Goal: Task Accomplishment & Management: Complete application form

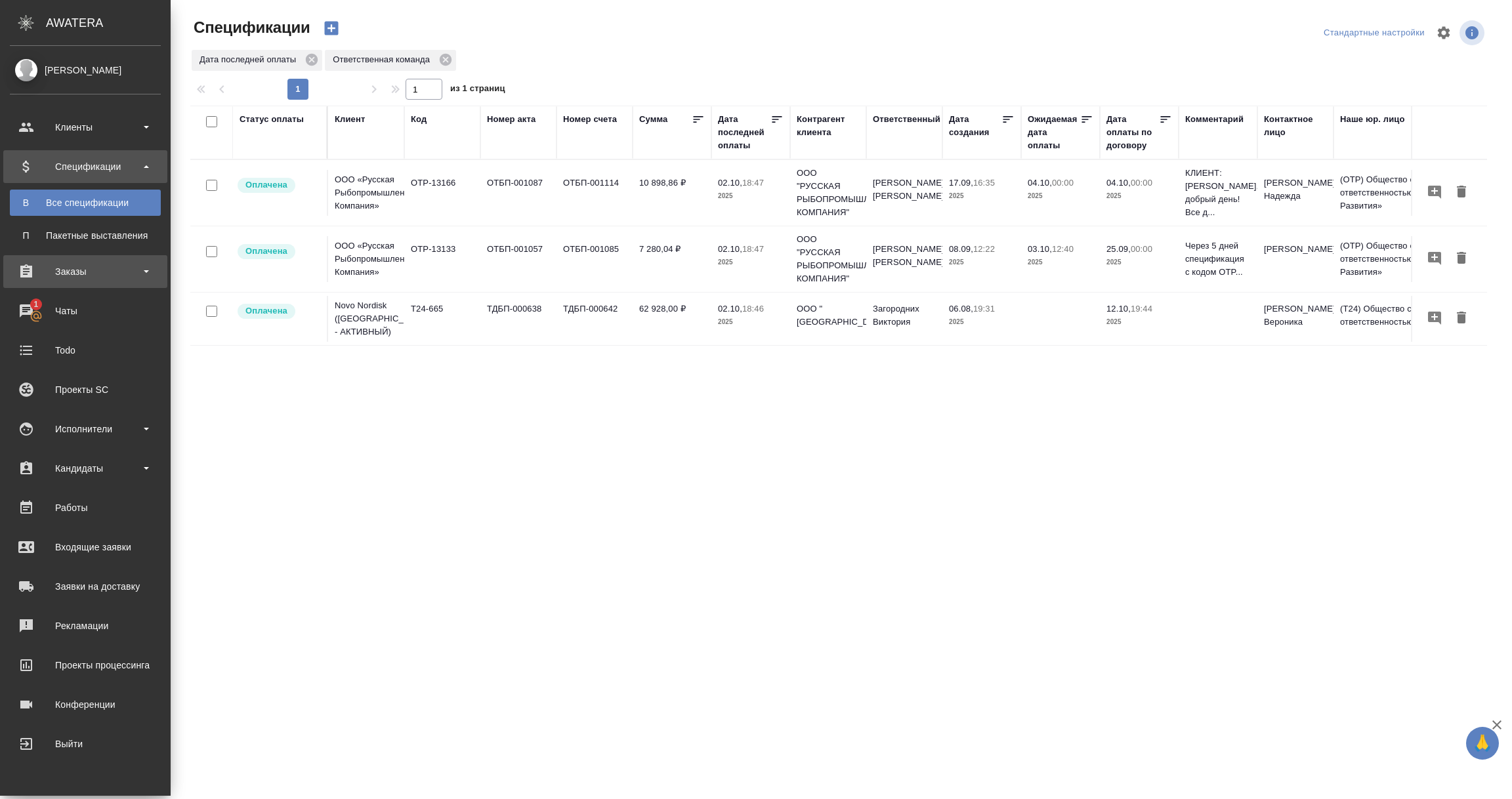
click at [74, 264] on div "Заказы" at bounding box center [85, 271] width 151 height 19
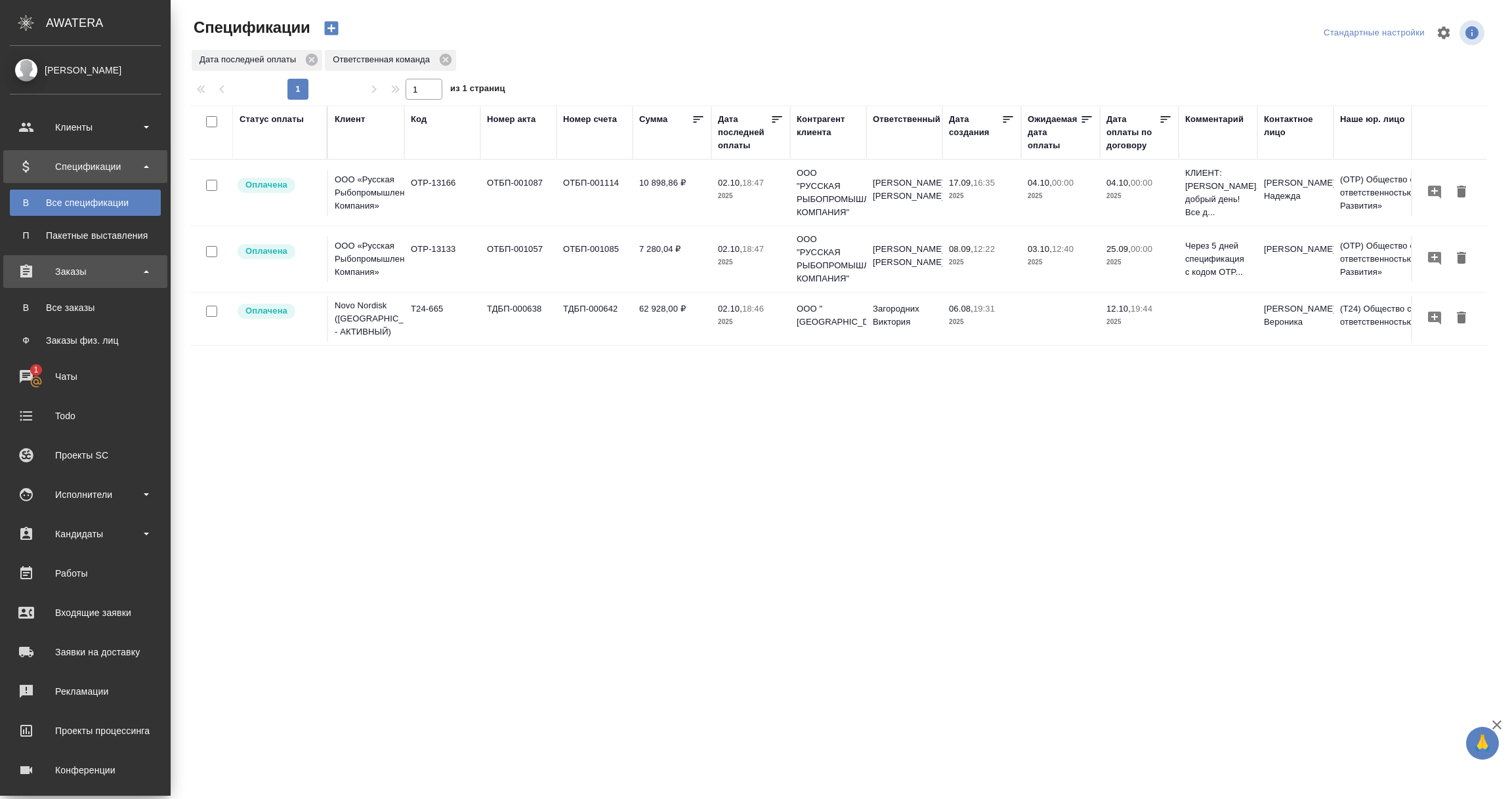
click at [74, 274] on div "Заказы" at bounding box center [85, 271] width 151 height 19
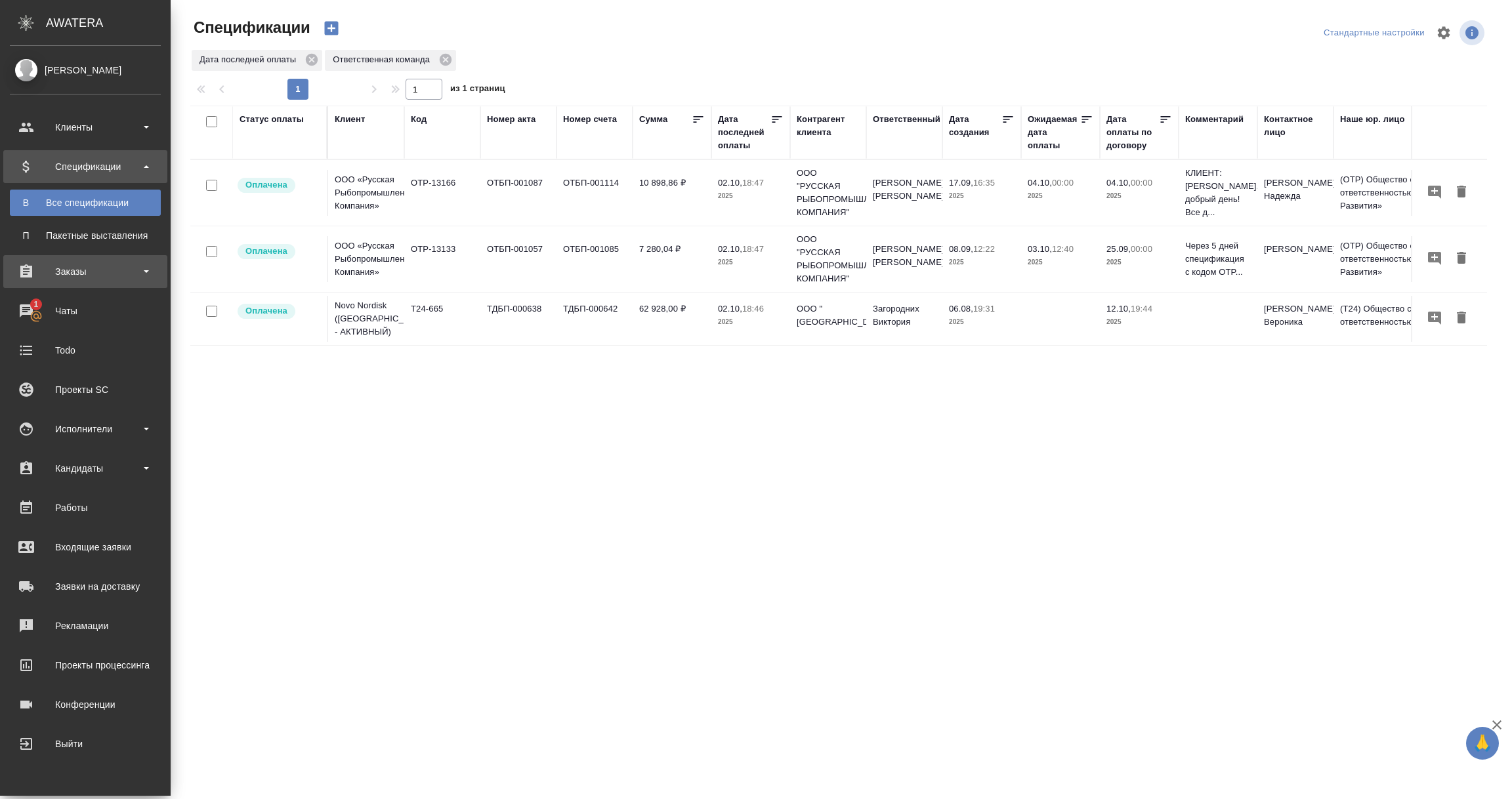
click at [75, 269] on div "Заказы" at bounding box center [85, 271] width 151 height 19
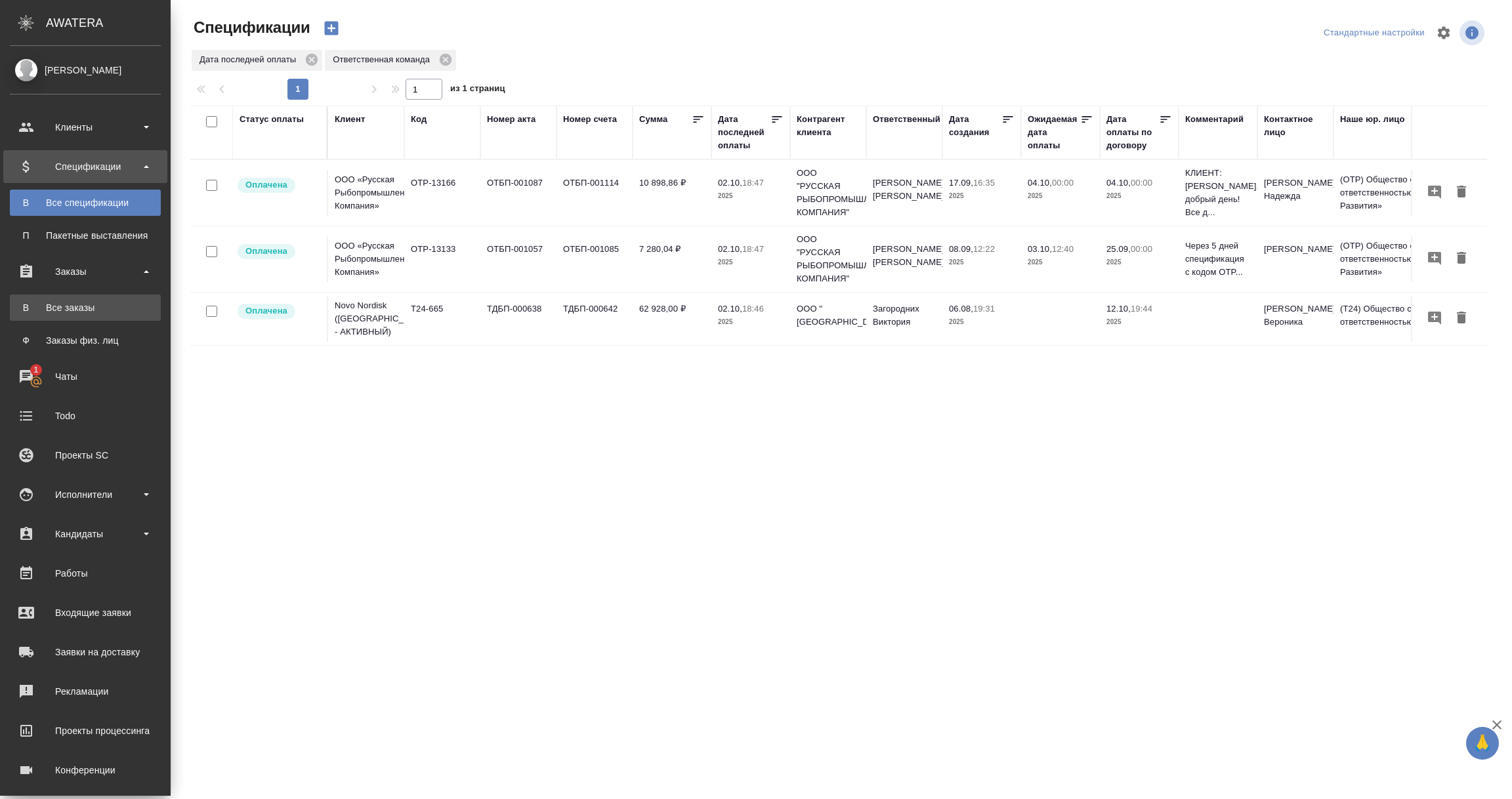
click at [74, 306] on div "Все заказы" at bounding box center [86, 308] width 138 height 13
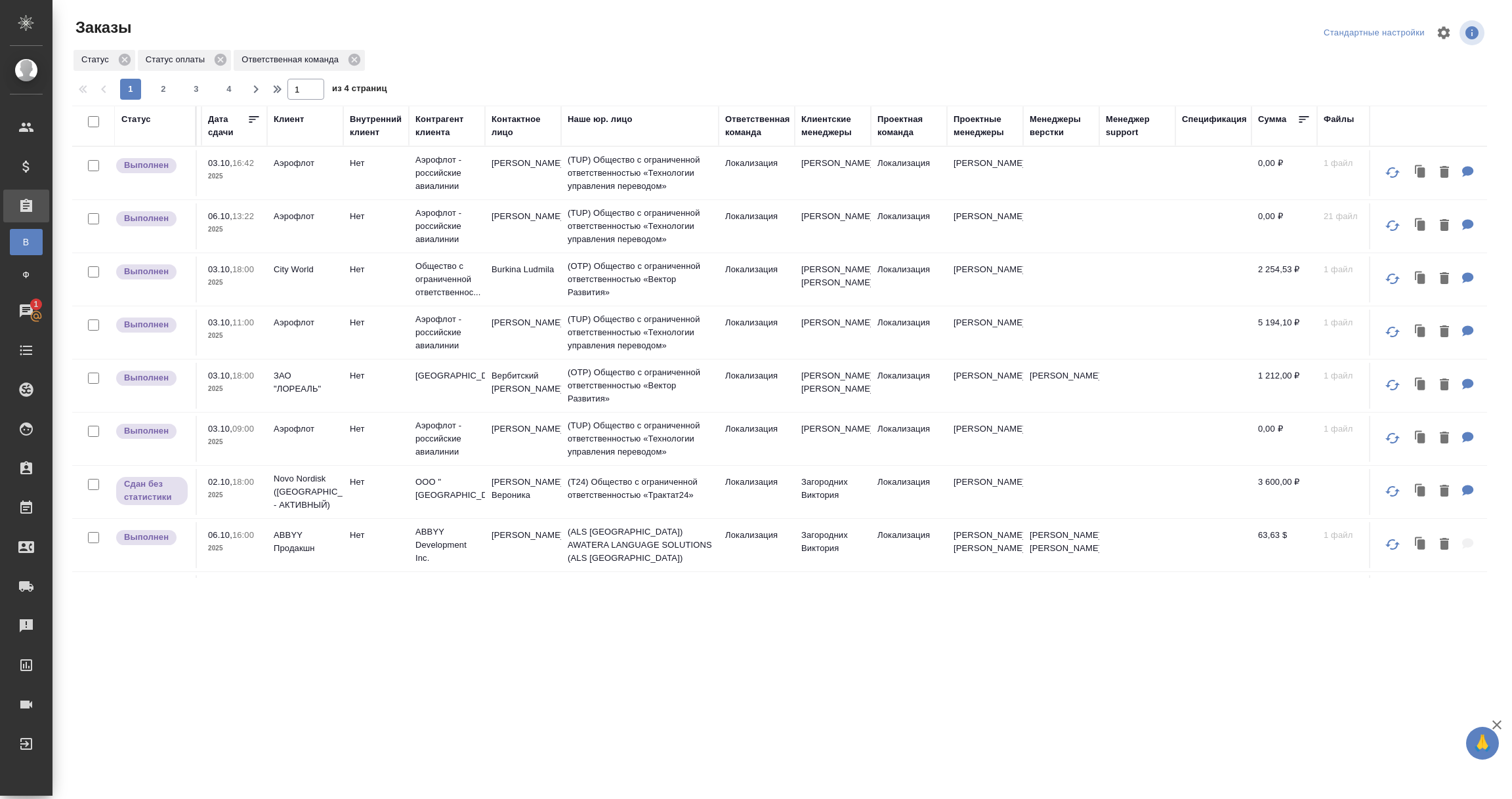
scroll to position [0, 439]
click at [141, 120] on div "Статус" at bounding box center [136, 119] width 29 height 13
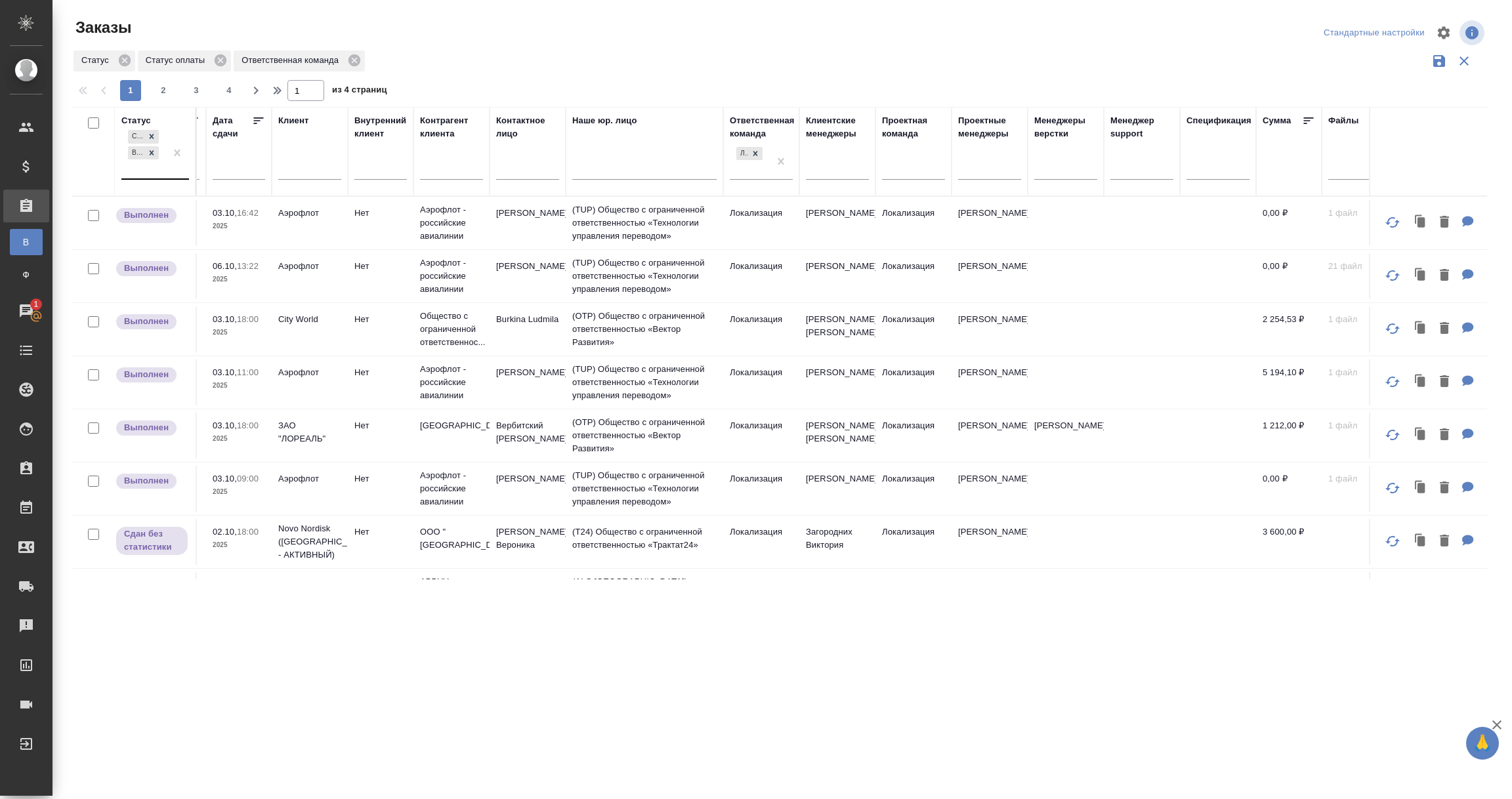
click at [157, 171] on div "Сдан без статистики Выполнен" at bounding box center [143, 153] width 44 height 52
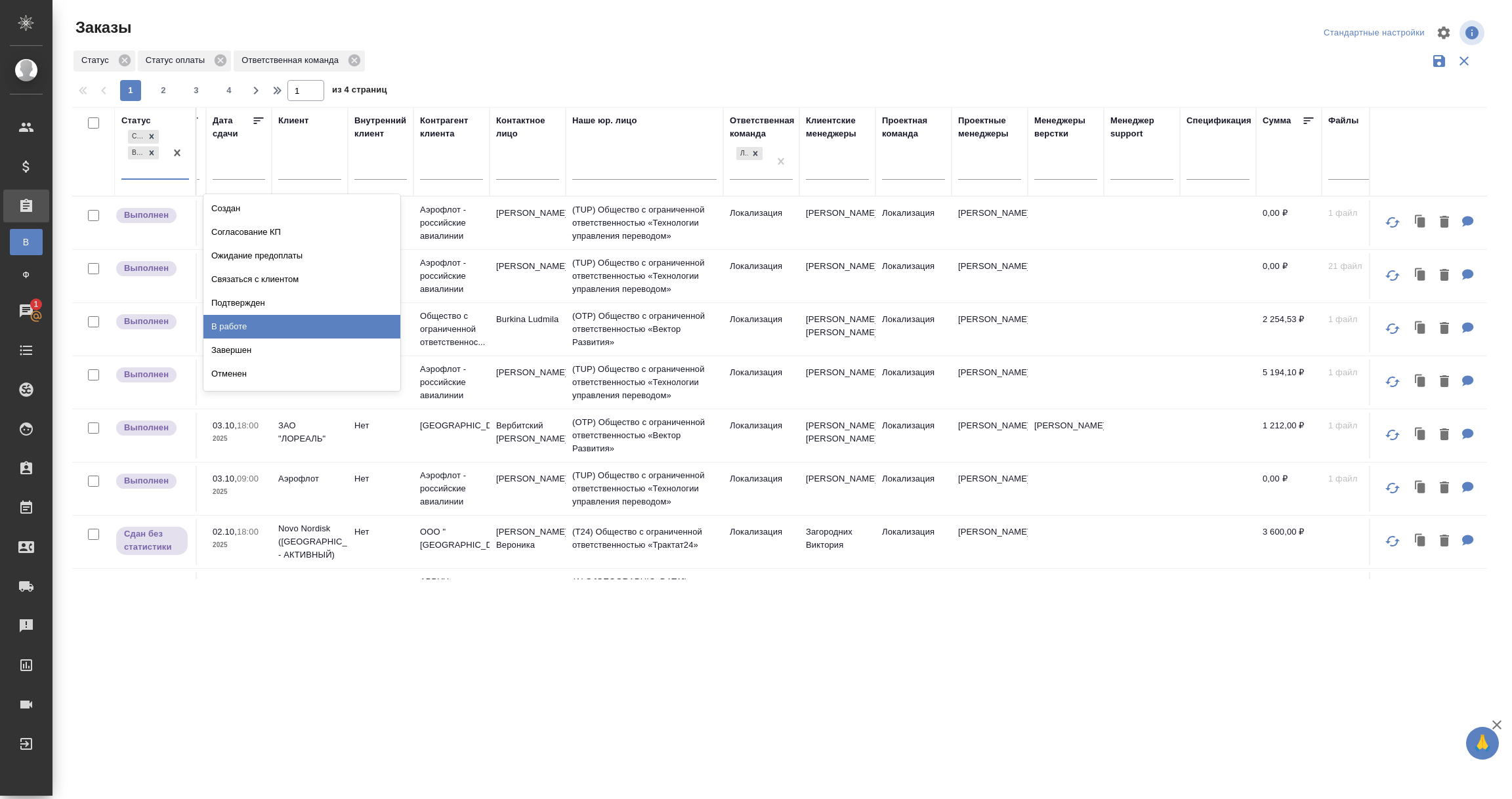
click at [242, 325] on div "В работе" at bounding box center [301, 326] width 197 height 24
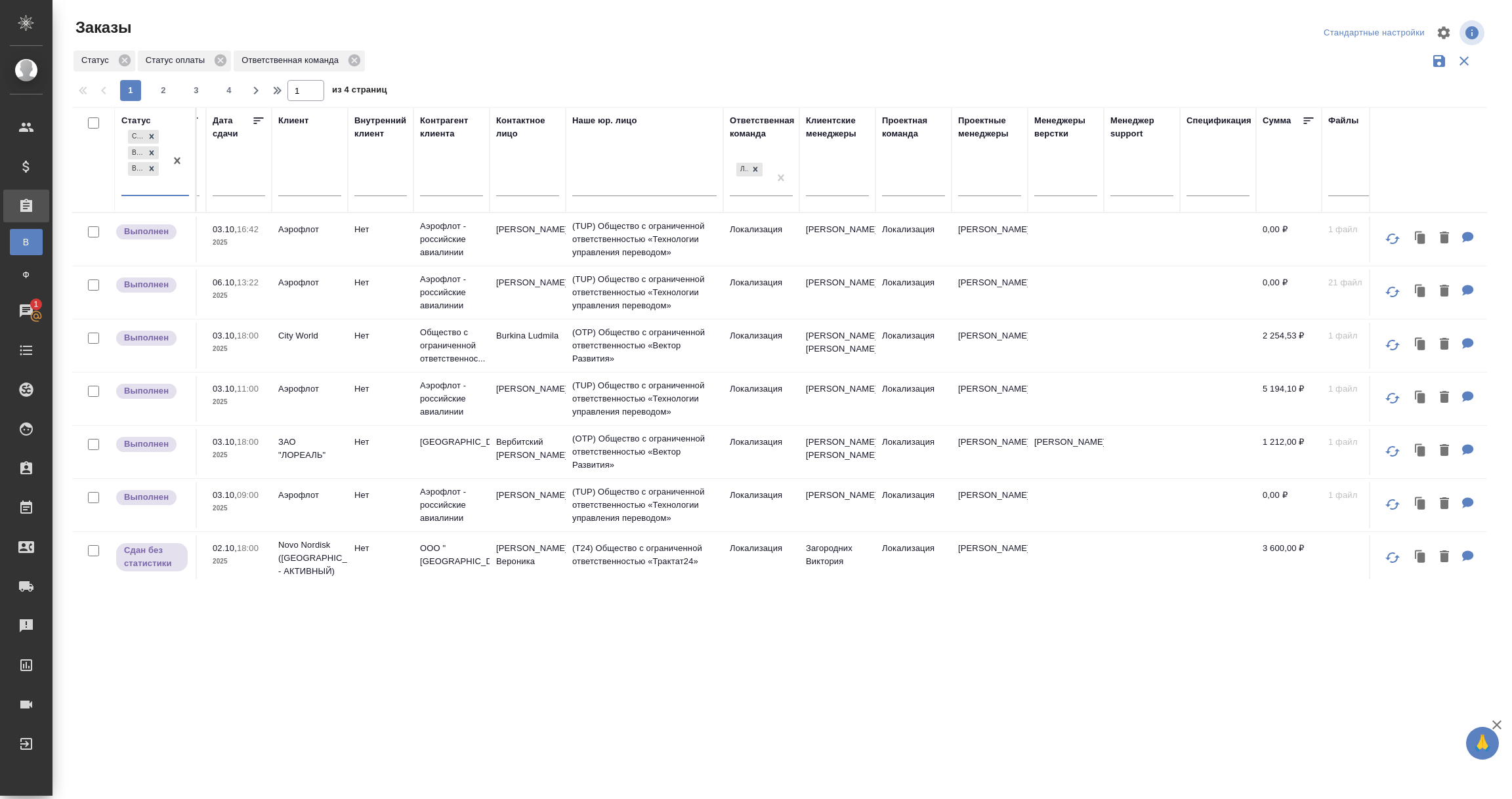
click at [148, 187] on div "Сдан без статистики Выполнен В работе" at bounding box center [143, 161] width 44 height 68
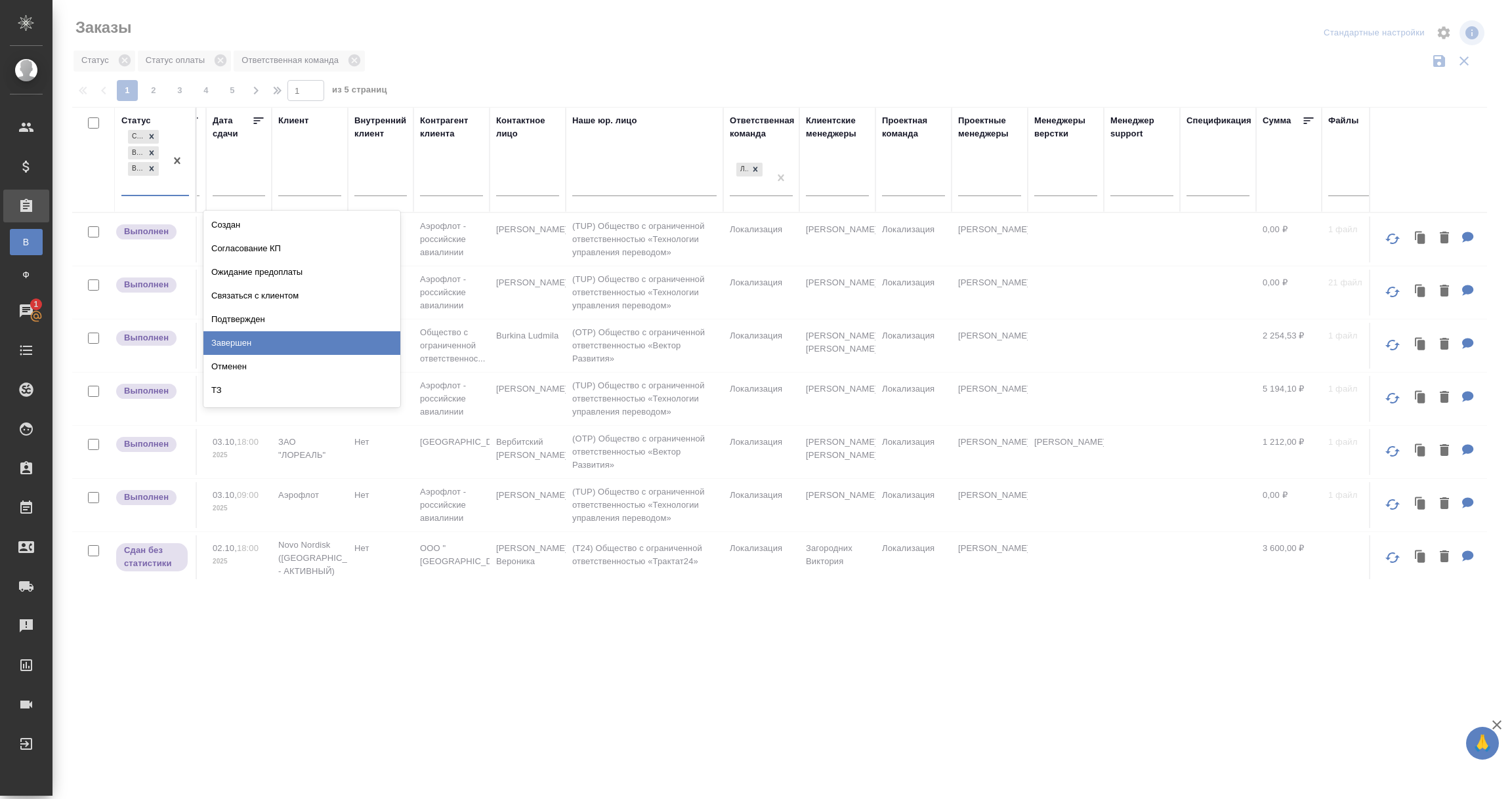
click at [223, 345] on div "Завершен" at bounding box center [301, 343] width 197 height 24
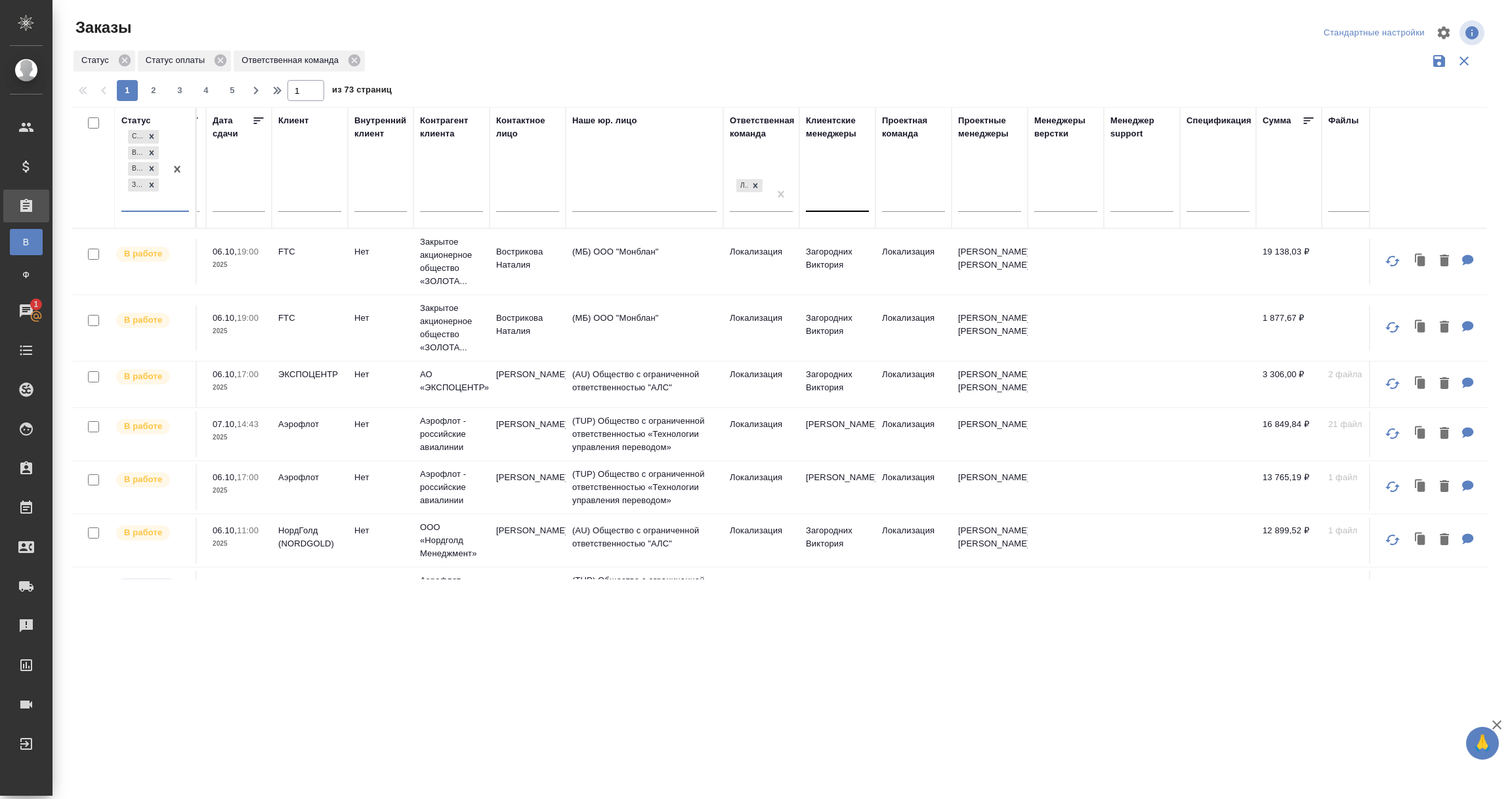
click at [838, 196] on div at bounding box center [837, 198] width 63 height 19
type input "загоро"
click at [853, 237] on div "Загородних Виктория" at bounding box center [904, 240] width 197 height 24
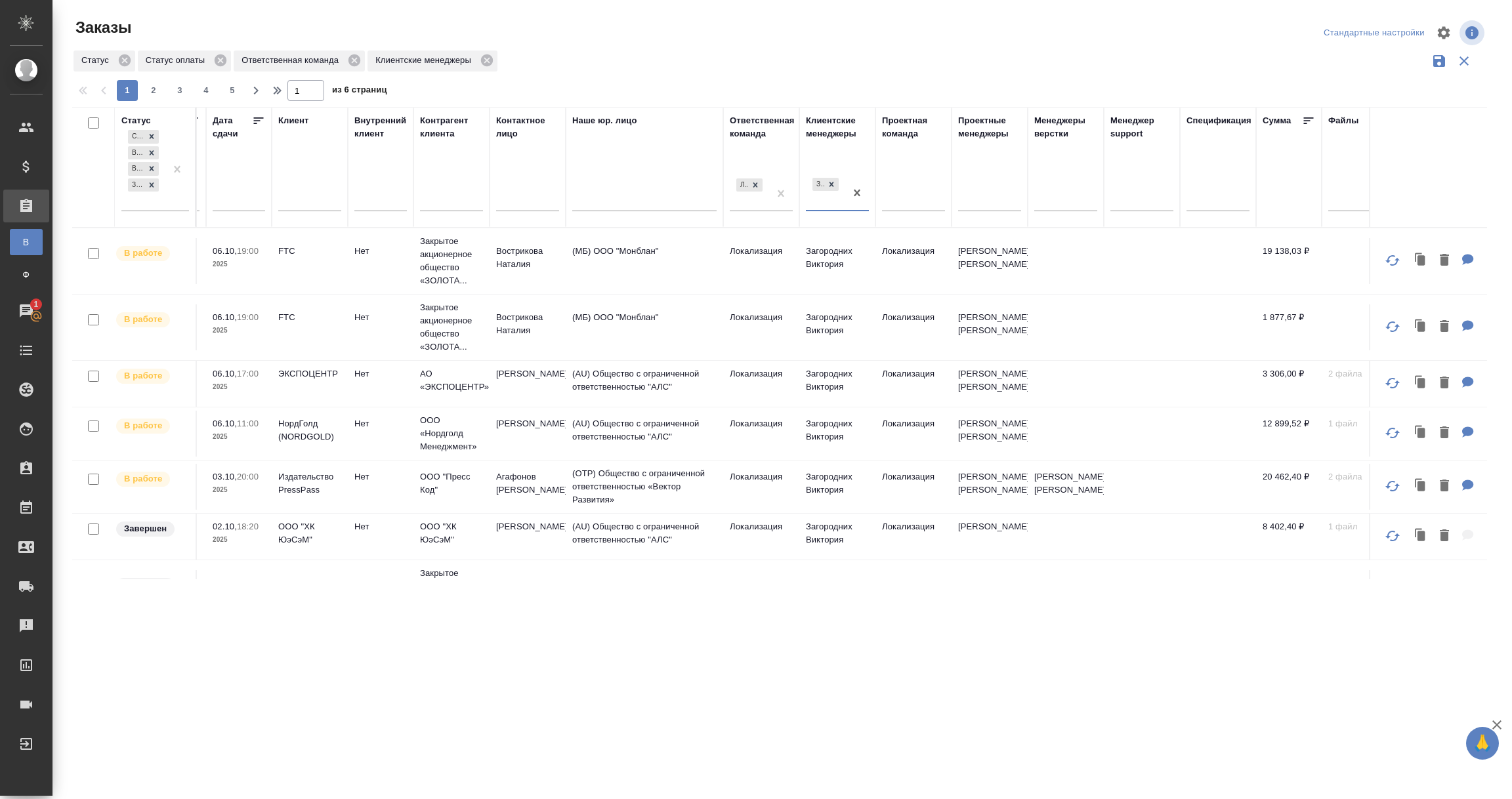
scroll to position [0, 0]
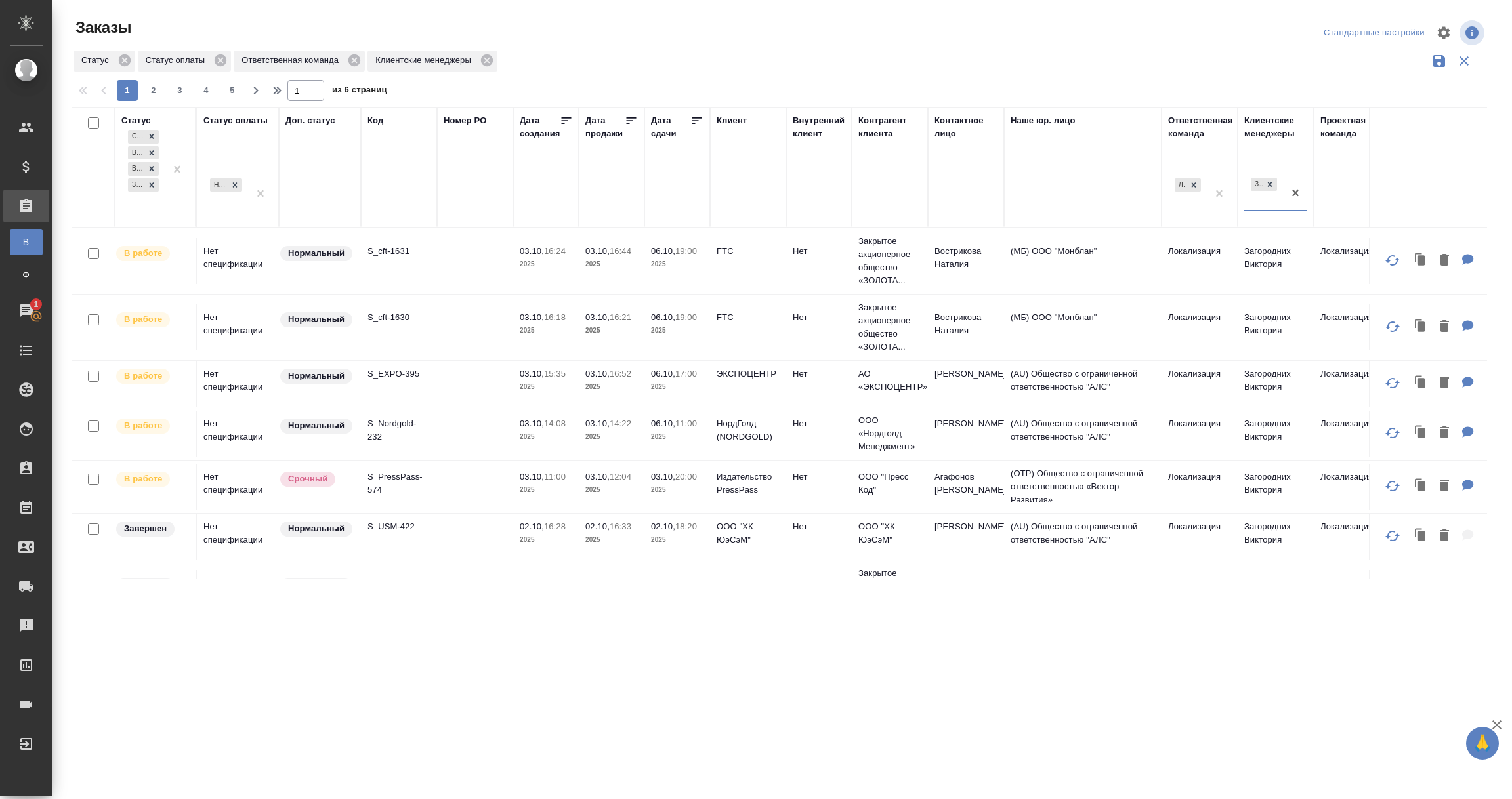
click at [551, 203] on input "text" at bounding box center [550, 200] width 45 height 18
click at [595, 266] on span "1" at bounding box center [592, 266] width 29 height 26
type div "2025-09-30T21:00:00.000Z"
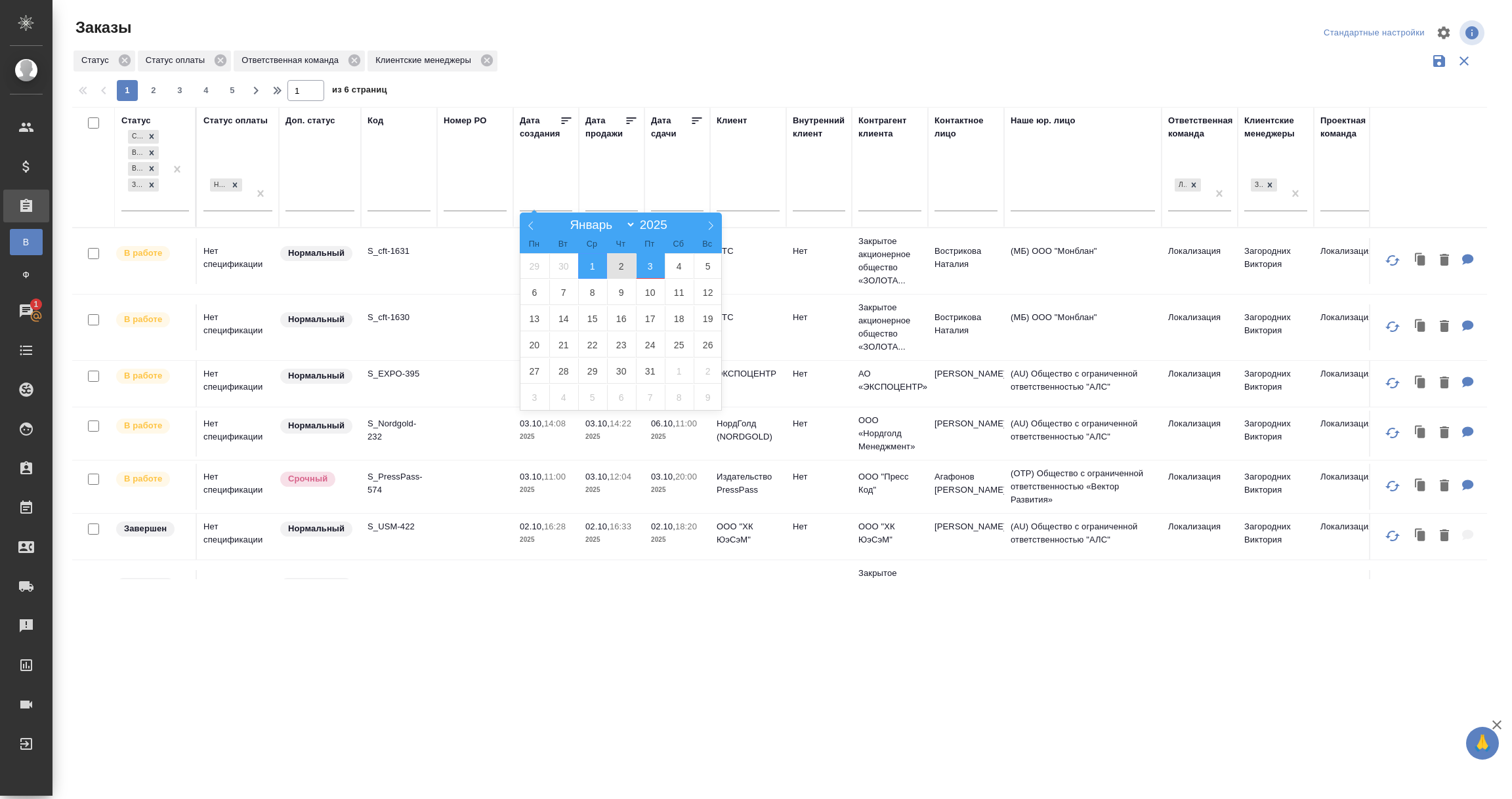
click at [651, 266] on span "3" at bounding box center [649, 266] width 29 height 26
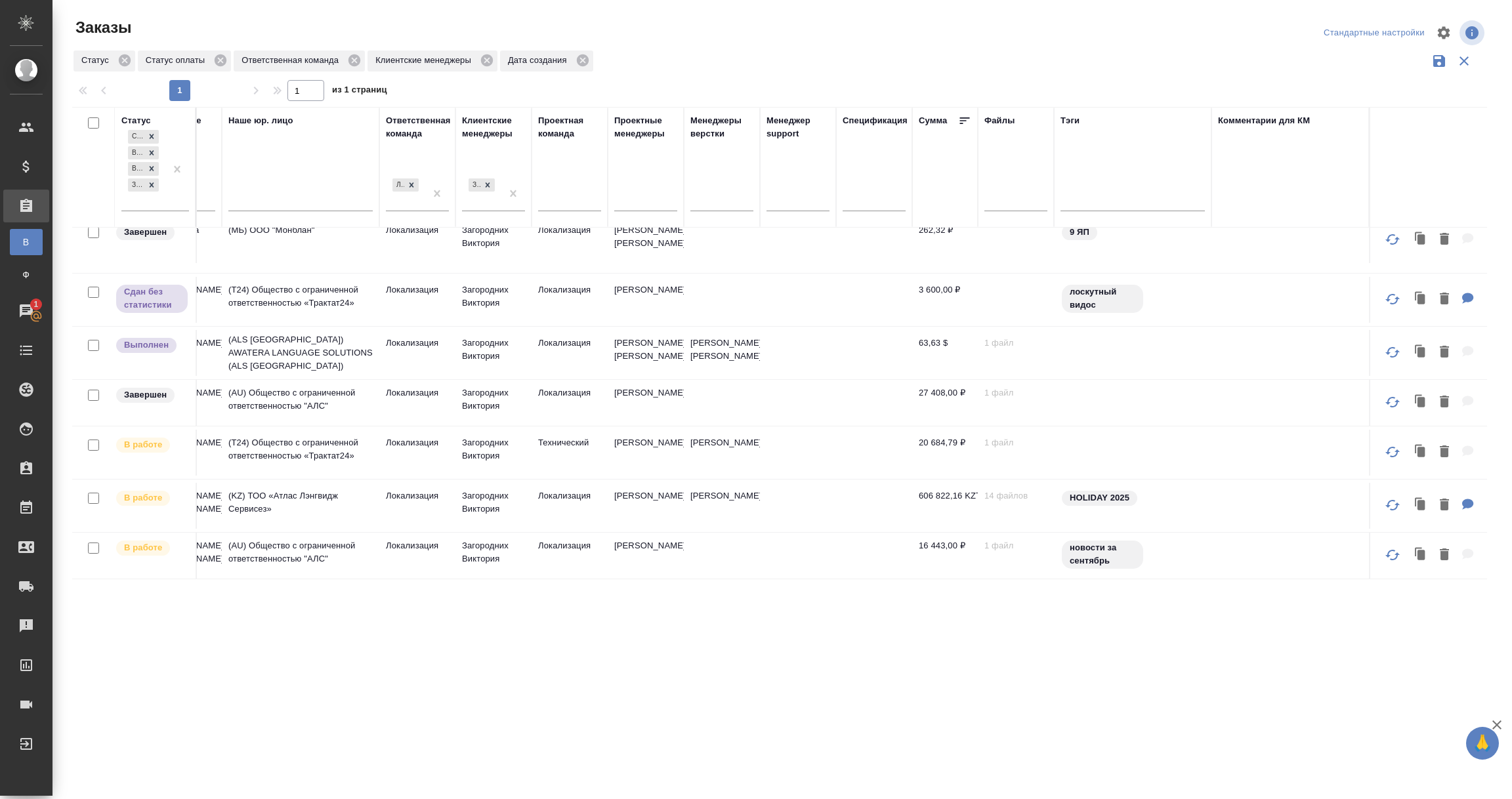
scroll to position [217, 0]
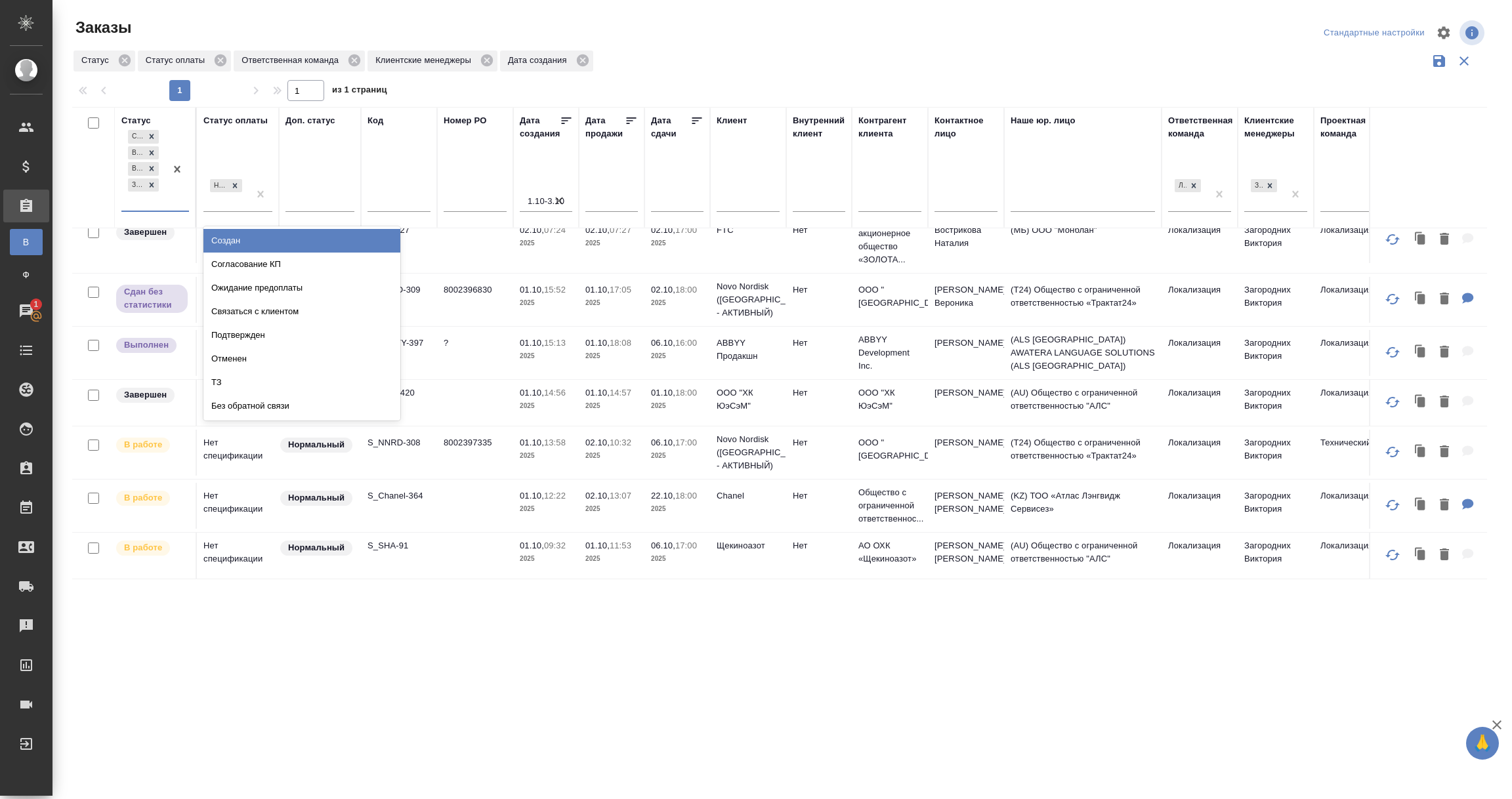
click at [148, 205] on div "Сдан без статистики Выполнен В работе Завершен" at bounding box center [143, 169] width 44 height 84
click at [232, 237] on div "Создан" at bounding box center [301, 241] width 197 height 24
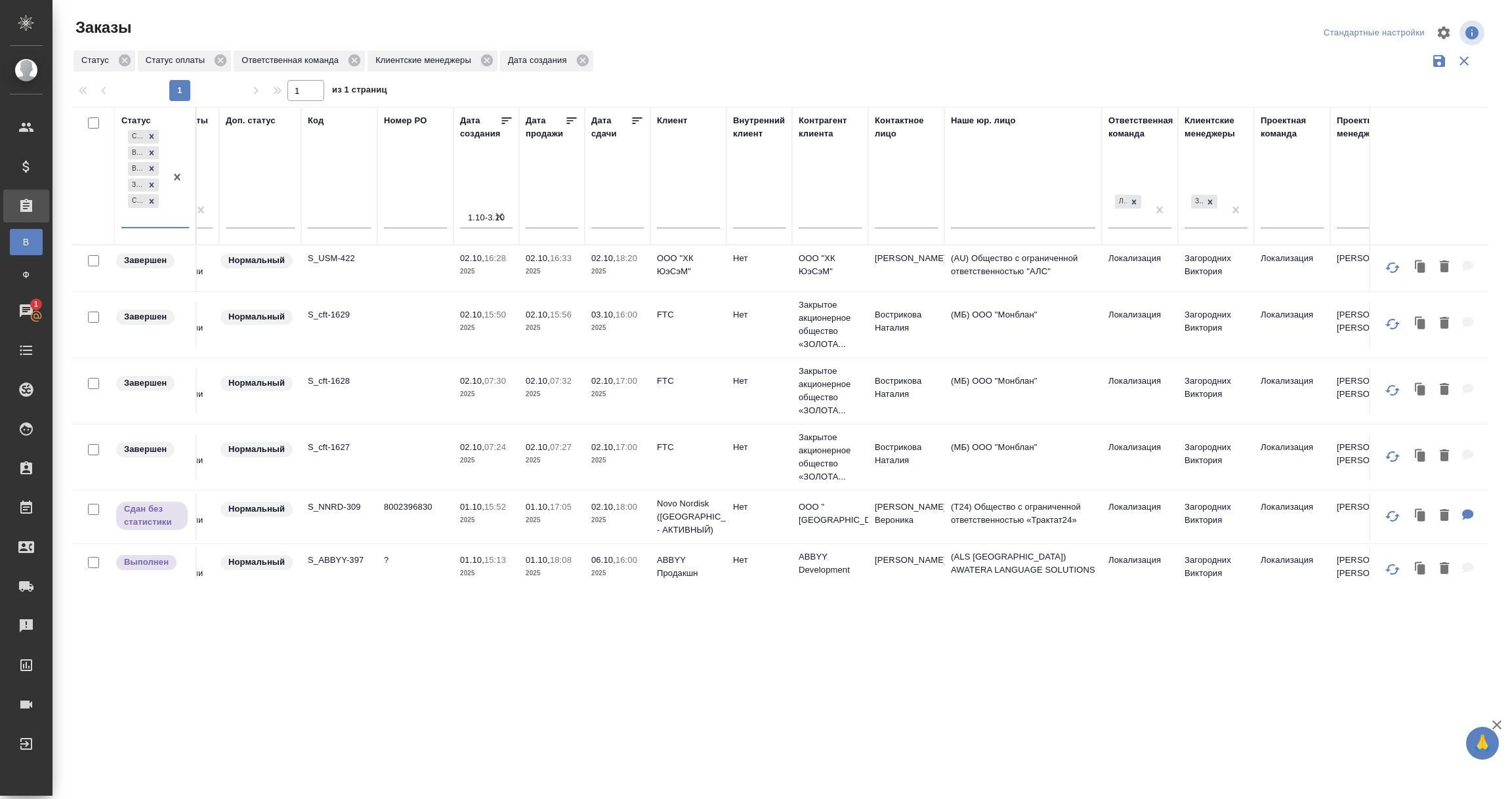
scroll to position [0, 0]
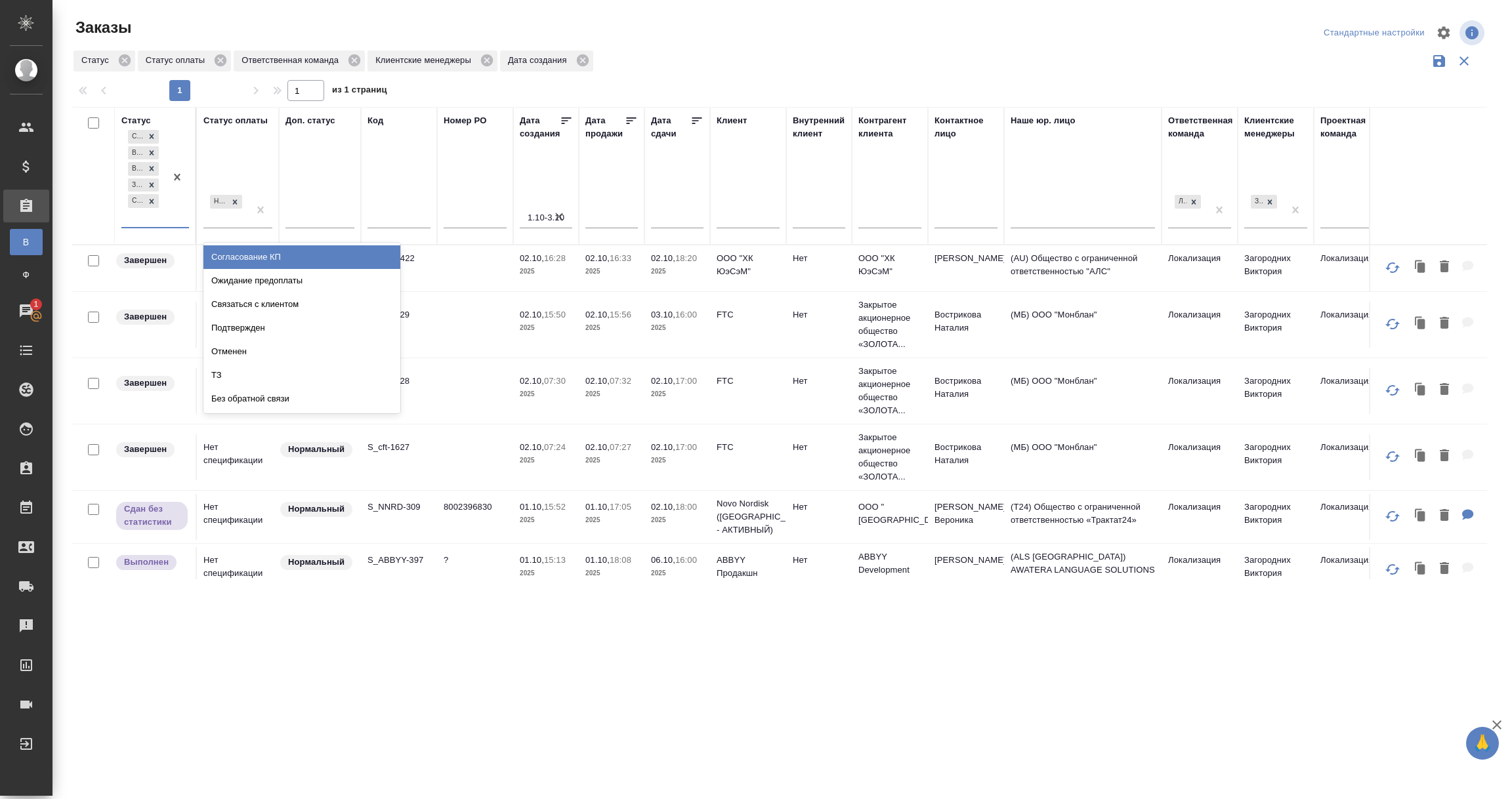
click at [133, 217] on div "Сдан без статистики Выполнен В работе Завершен Создан" at bounding box center [143, 177] width 44 height 100
click at [278, 257] on div "Согласование КП" at bounding box center [301, 258] width 197 height 24
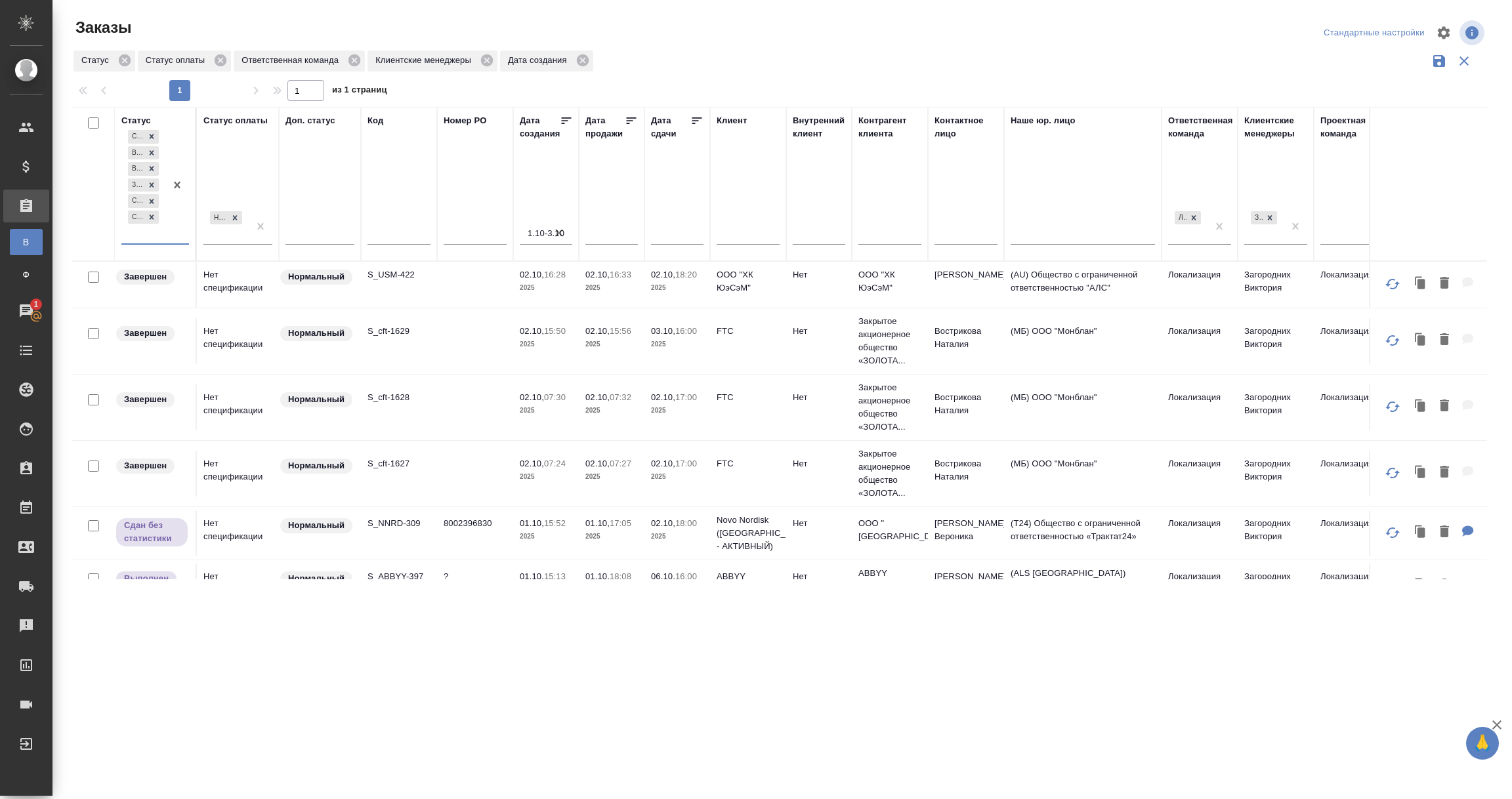
click at [148, 242] on div "Сдан без статистики Выполнен В работе Завершен Создан Согласование КП" at bounding box center [143, 185] width 44 height 116
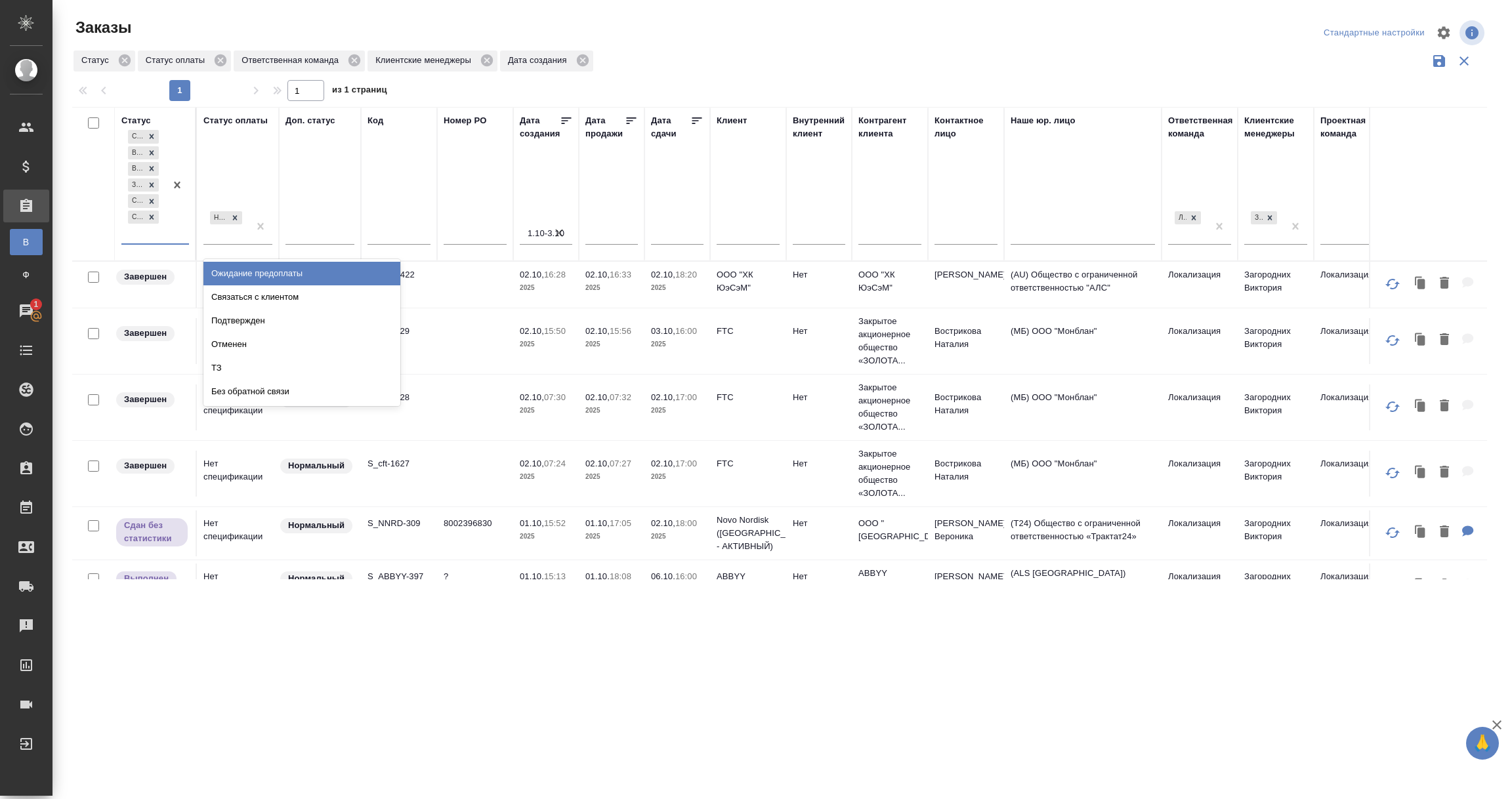
click at [286, 271] on div "Ожидание предоплаты" at bounding box center [301, 274] width 197 height 24
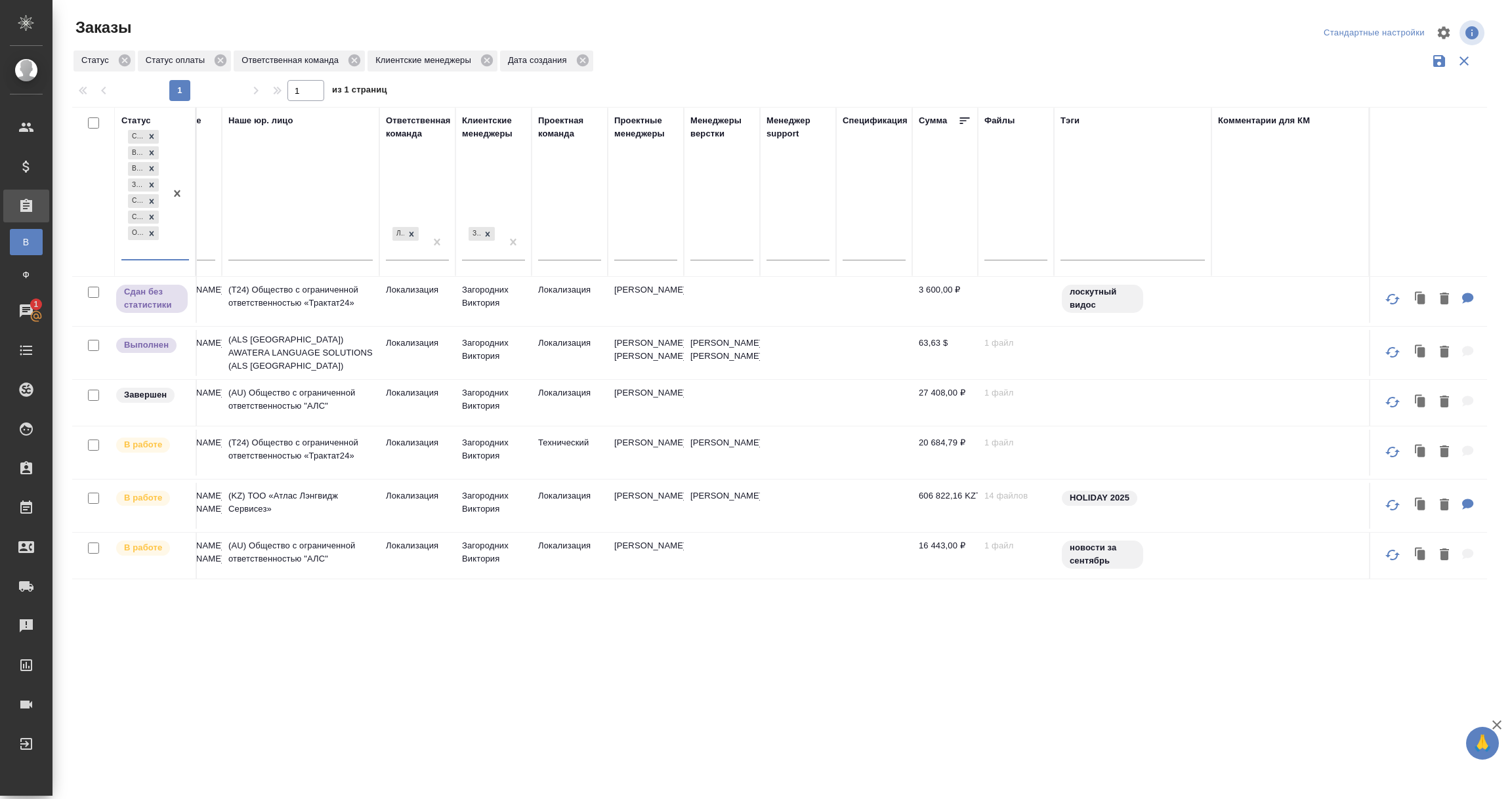
scroll to position [265, 0]
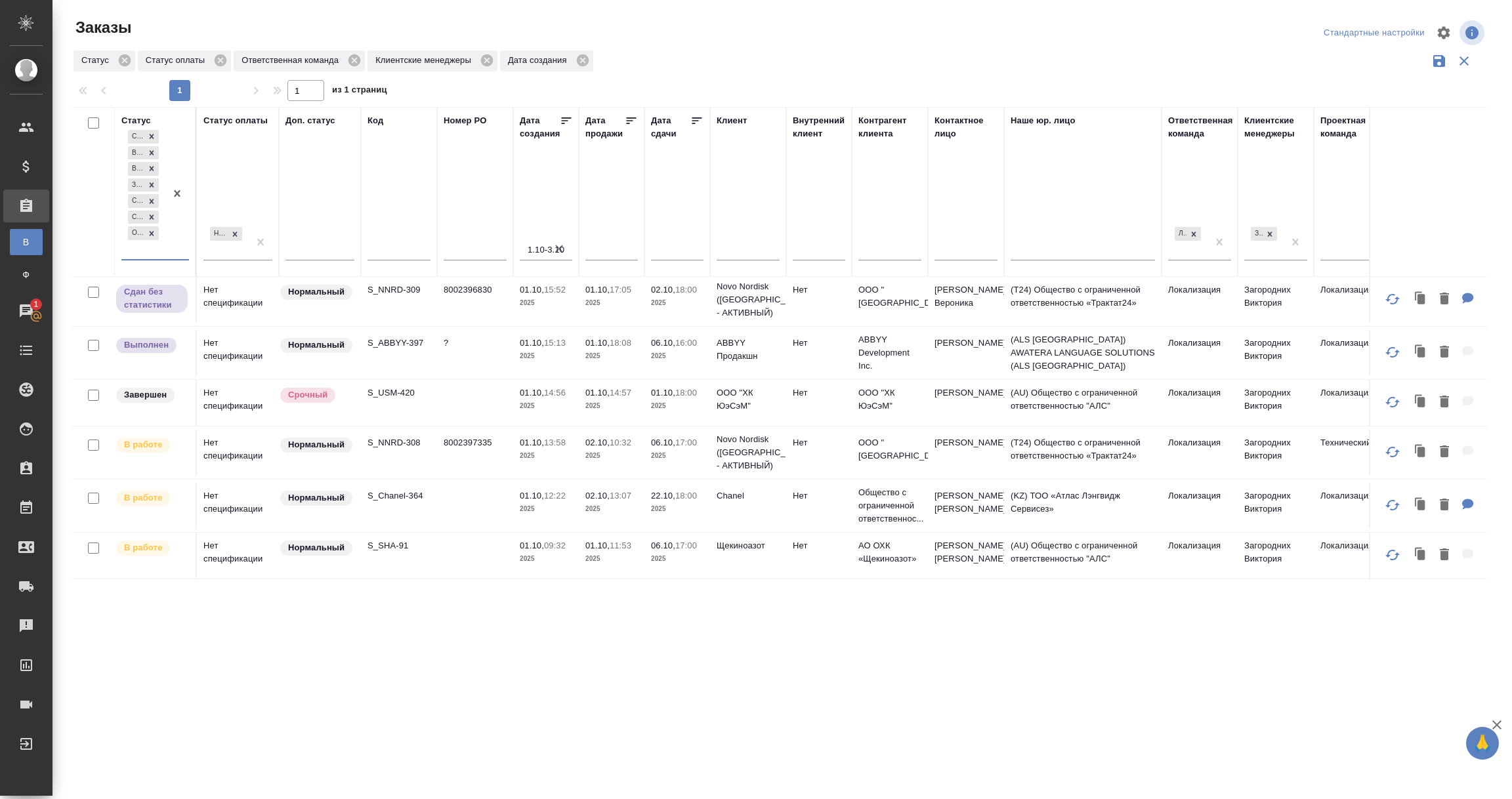
click at [147, 249] on div "Сдан без статистики Выполнен В работе Завершен Создан Согласование КП Ожидание …" at bounding box center [143, 193] width 44 height 132
click at [235, 312] on div "Подтвержден" at bounding box center [301, 313] width 197 height 24
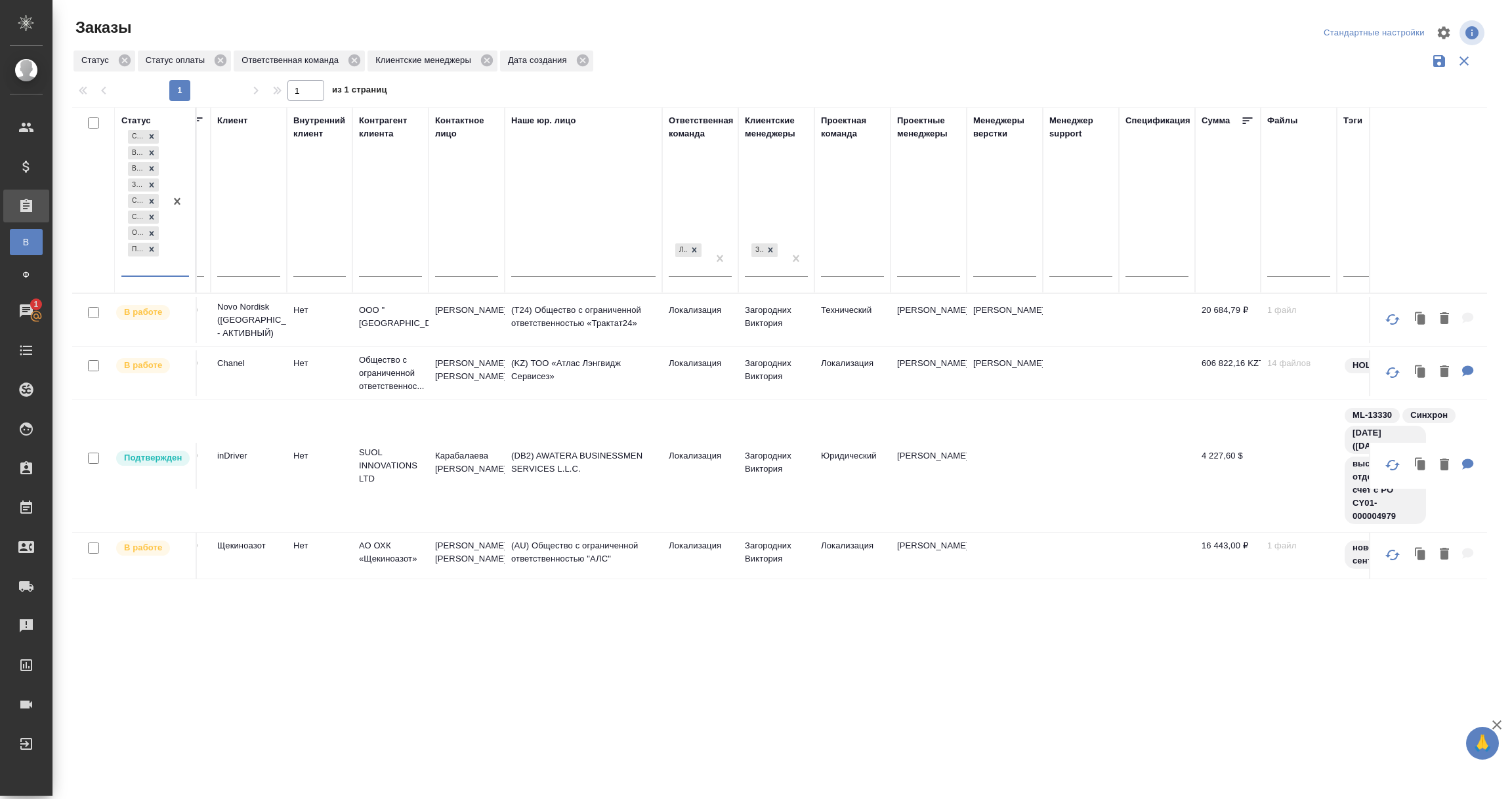
scroll to position [427, 0]
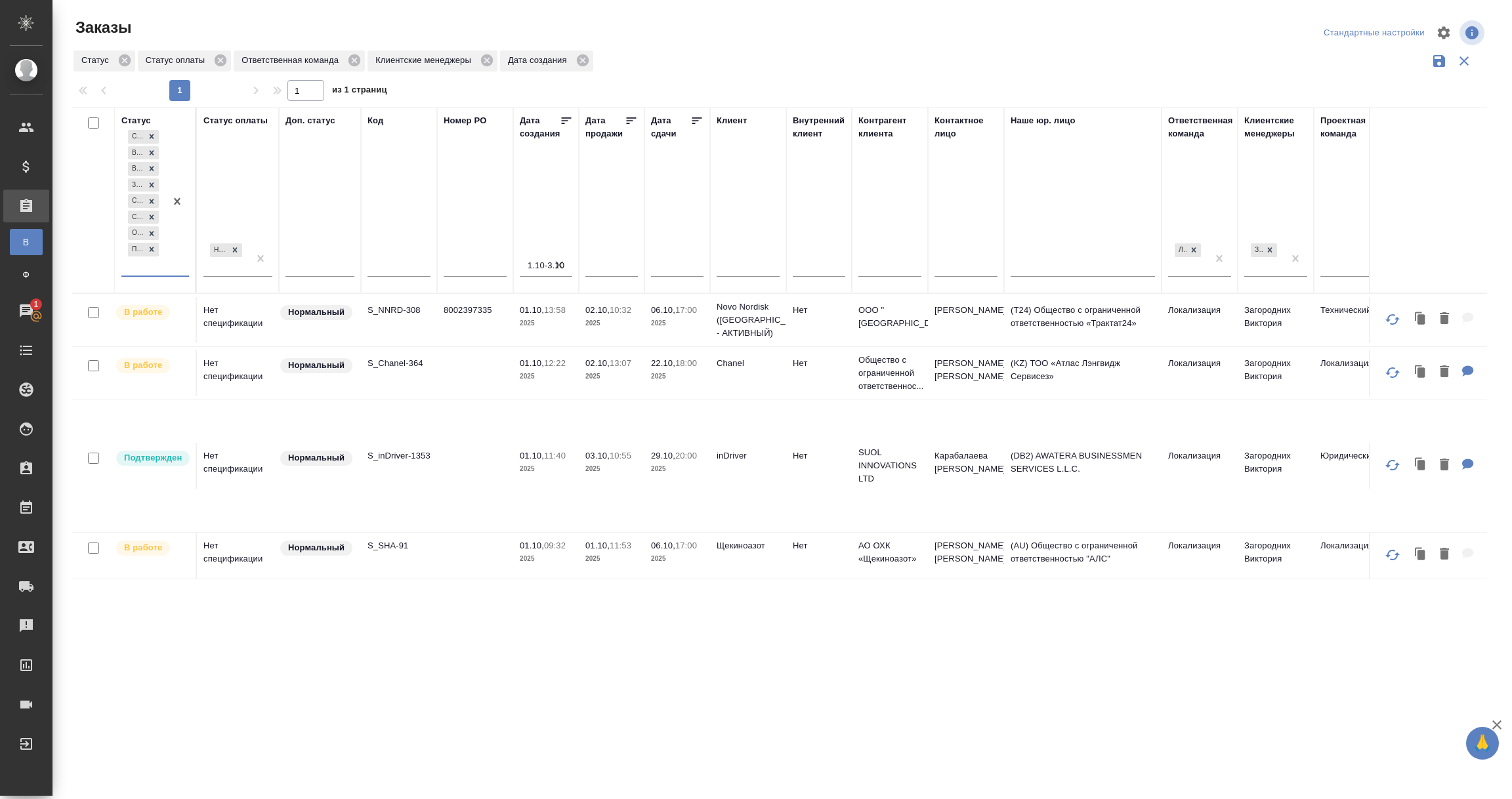
click at [140, 265] on div "Сдан без статистики Выполнен В работе Завершен Создан Согласование КП Ожидание …" at bounding box center [143, 201] width 44 height 148
click at [246, 306] on div "Связаться с клиентом" at bounding box center [301, 306] width 197 height 24
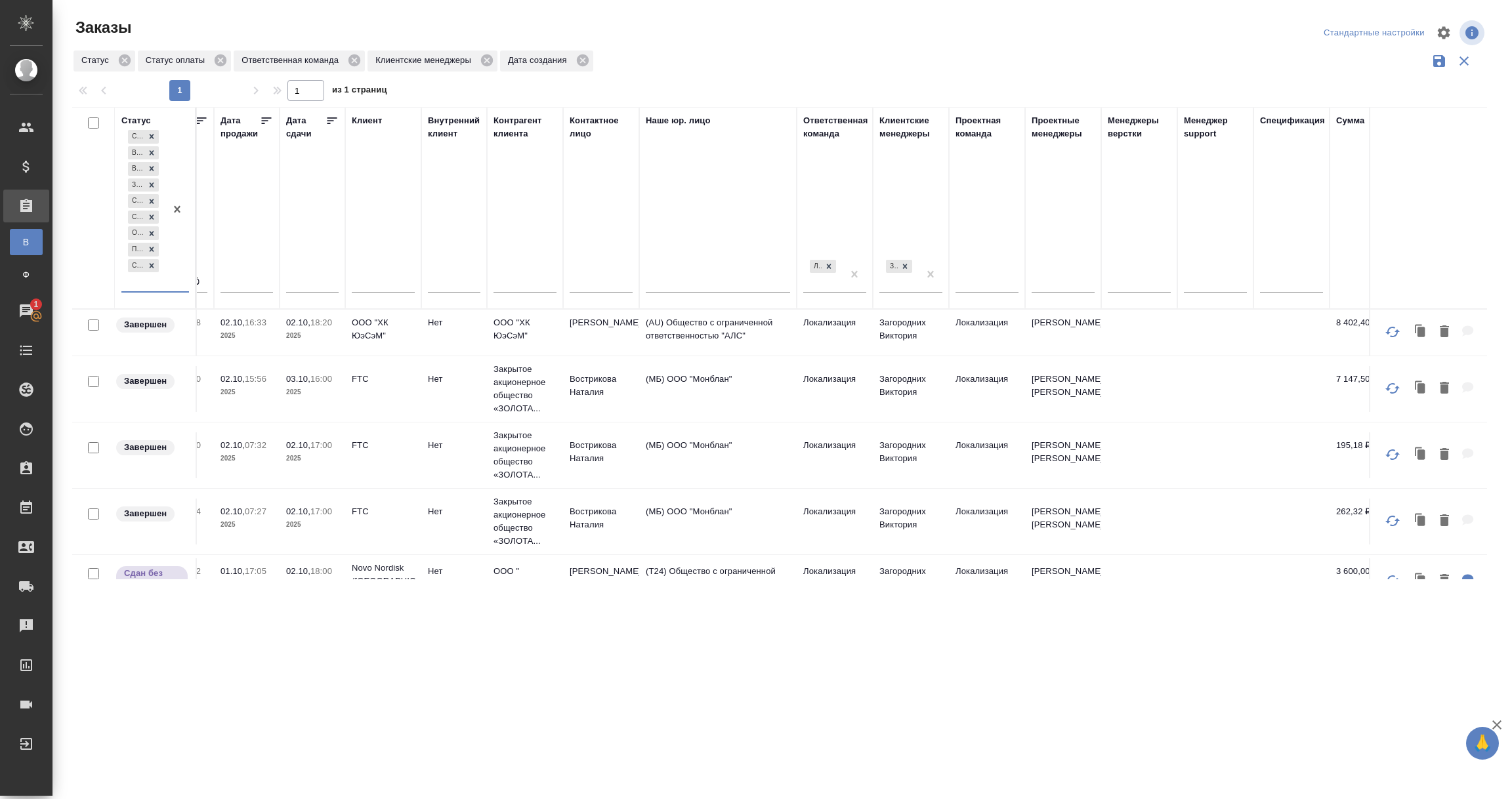
scroll to position [0, 0]
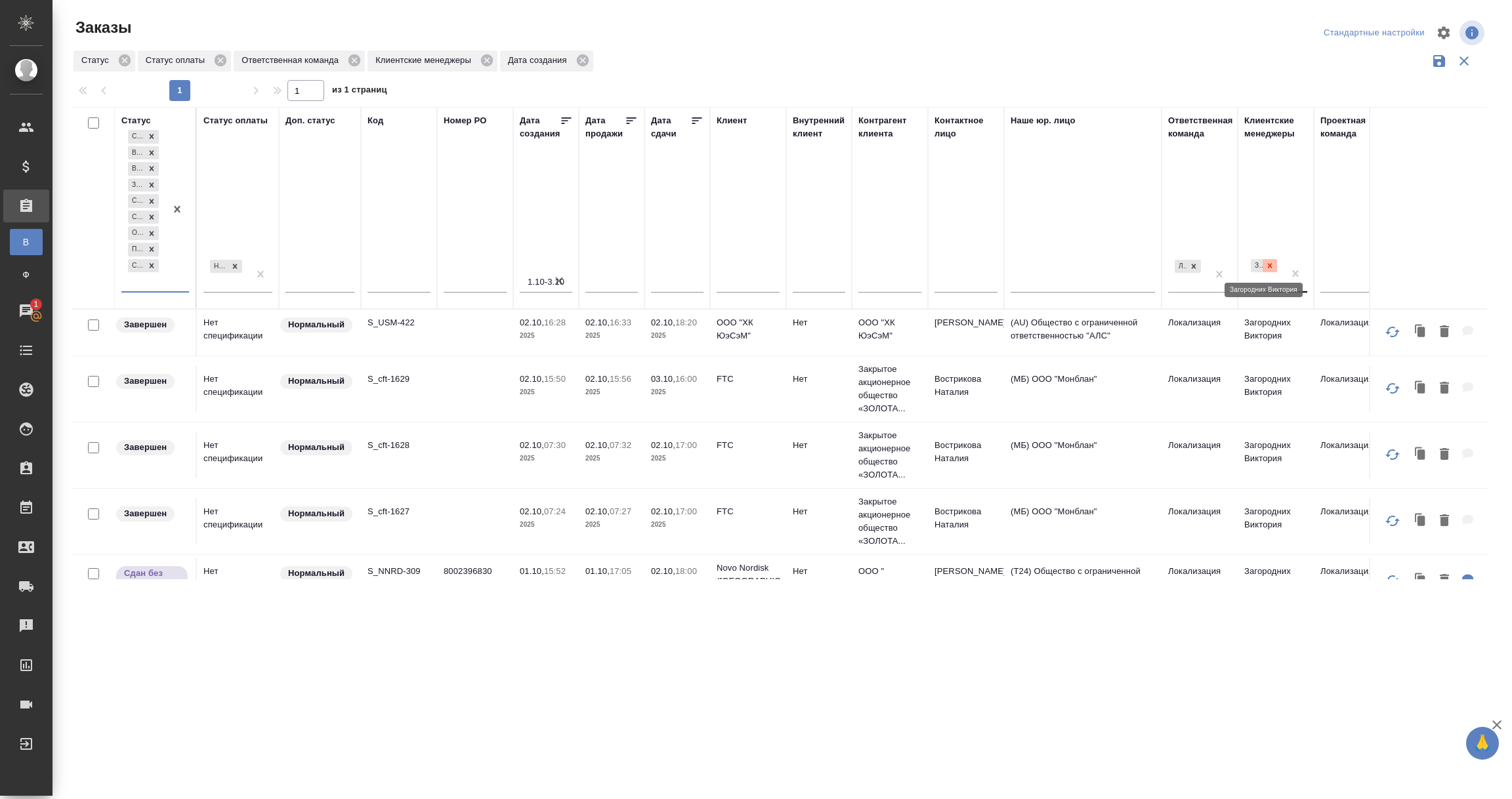
click at [1273, 265] on icon at bounding box center [1269, 265] width 9 height 9
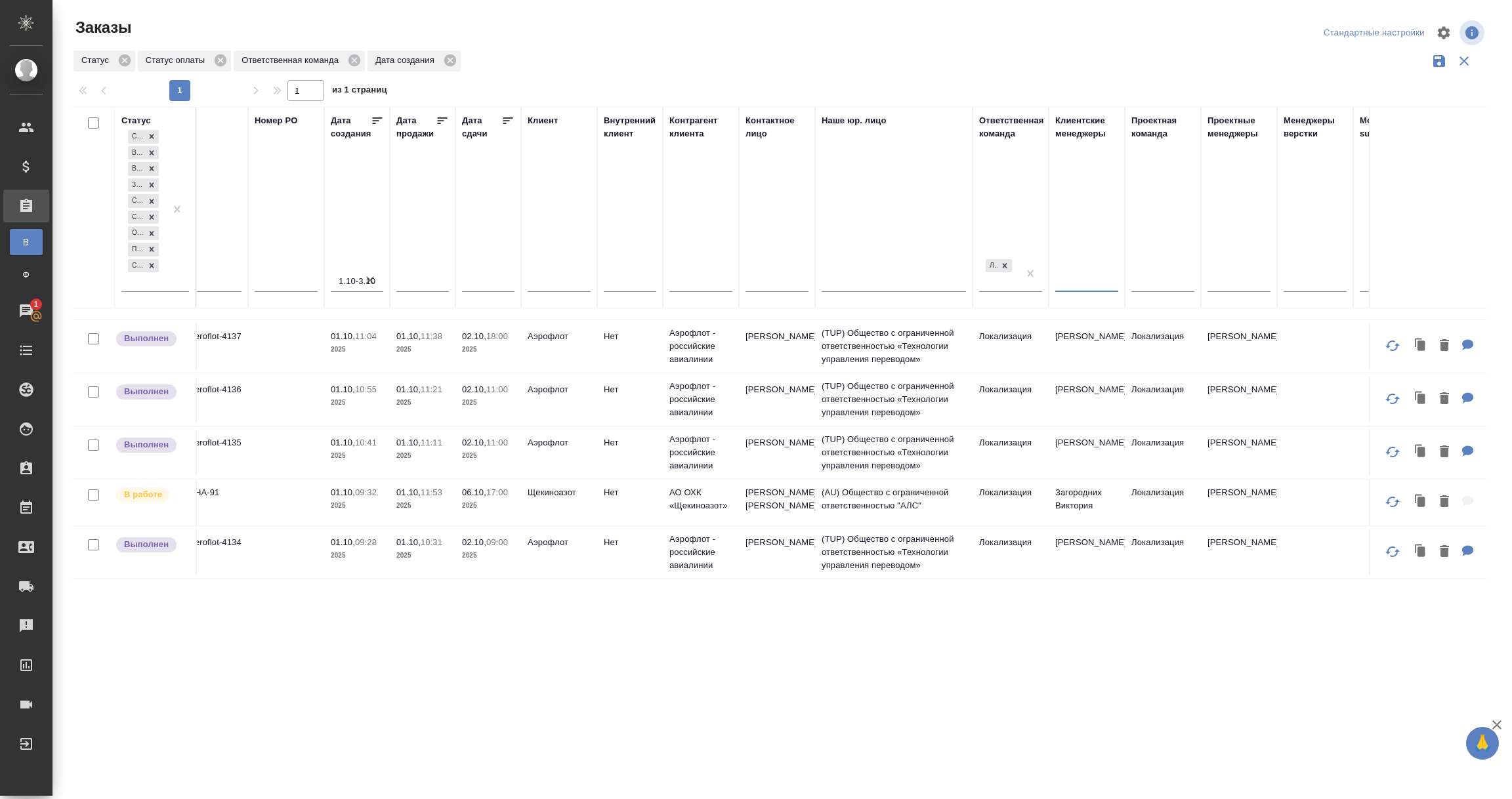
scroll to position [1091, 0]
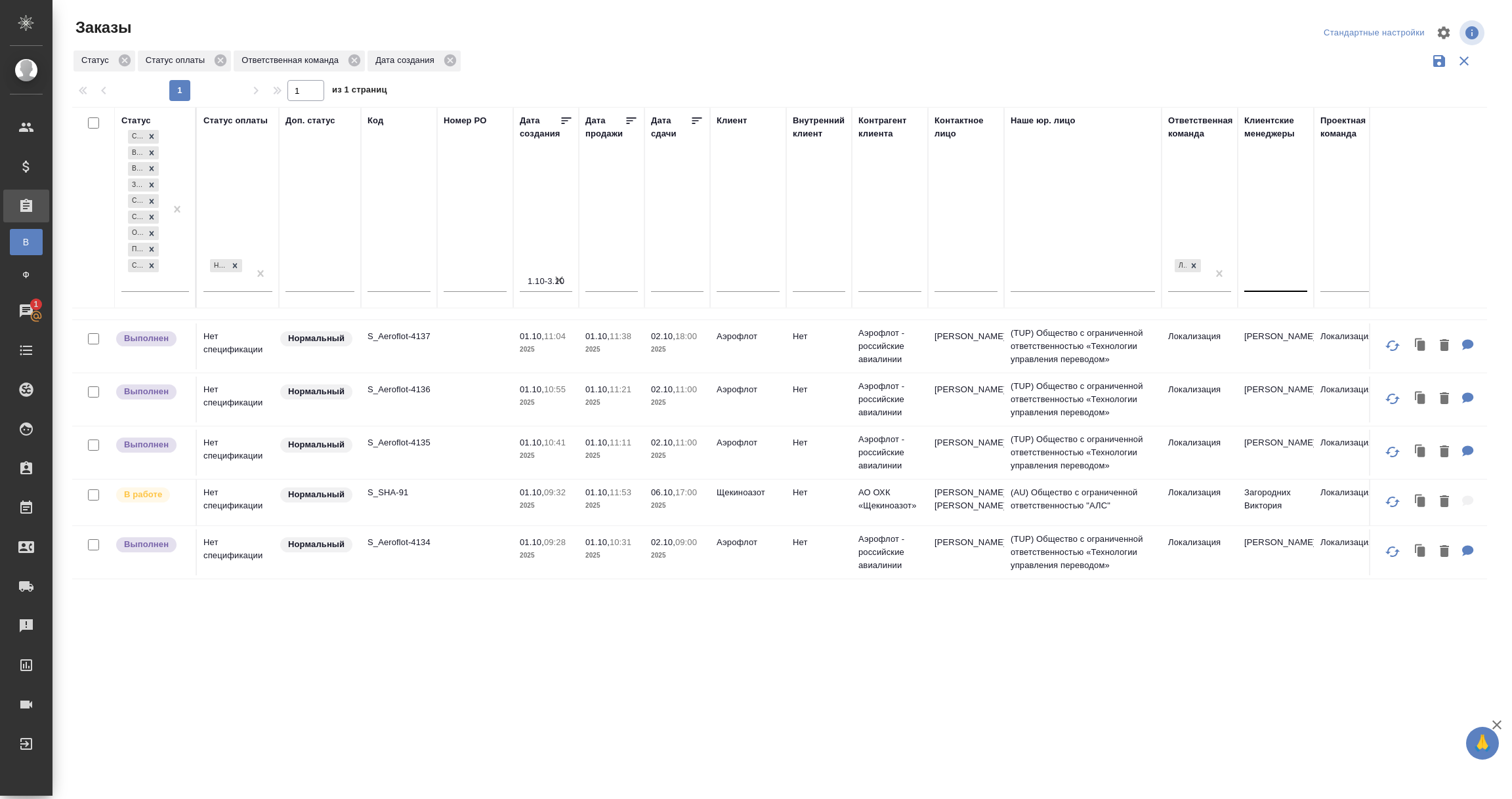
click at [653, 724] on div ".cls-1 fill:#fff; AWATERA Vorobyova Ekaterina Клиенты Спецификации Заказы В Все…" at bounding box center [756, 400] width 1512 height 799
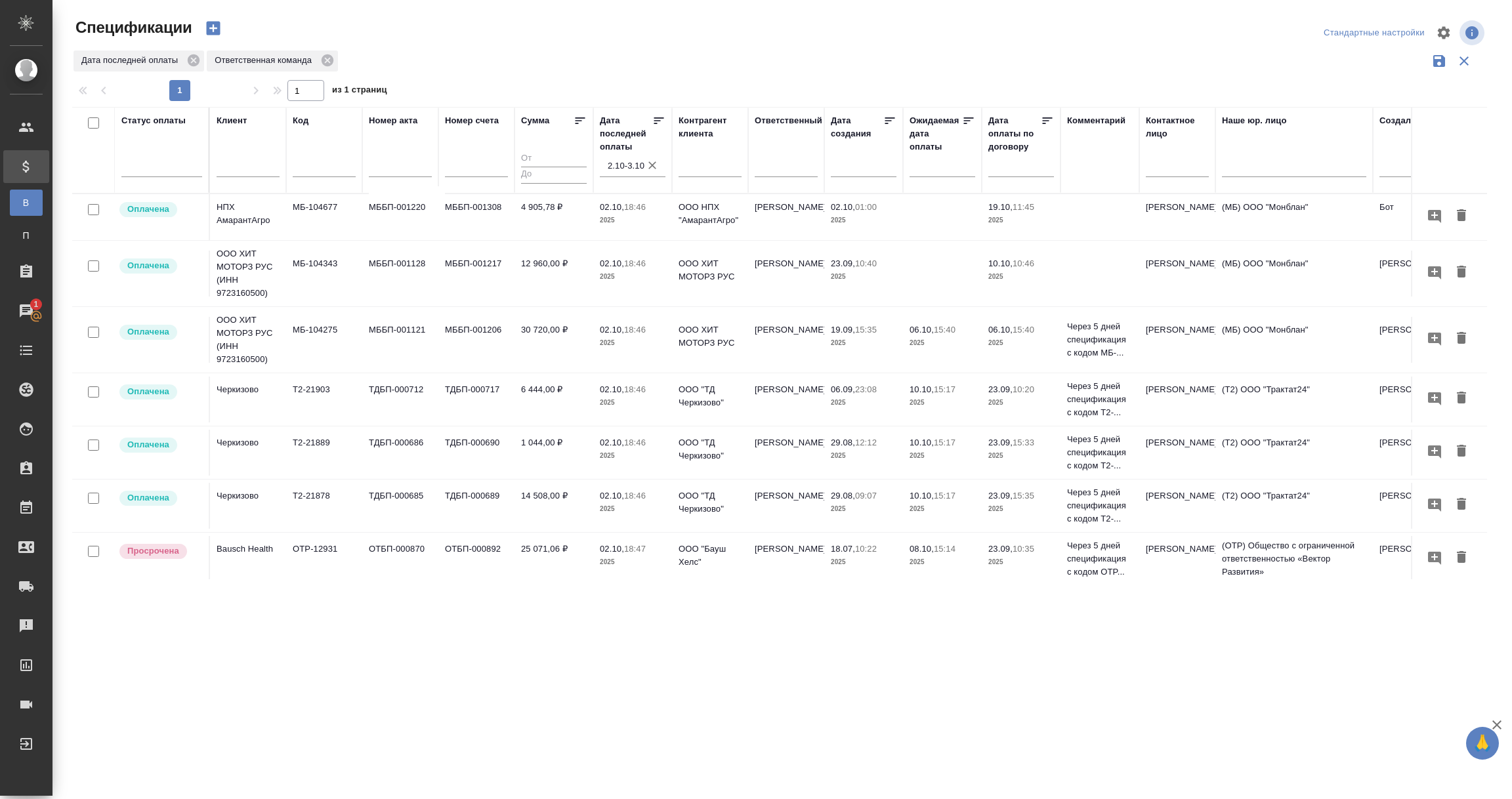
scroll to position [182, 0]
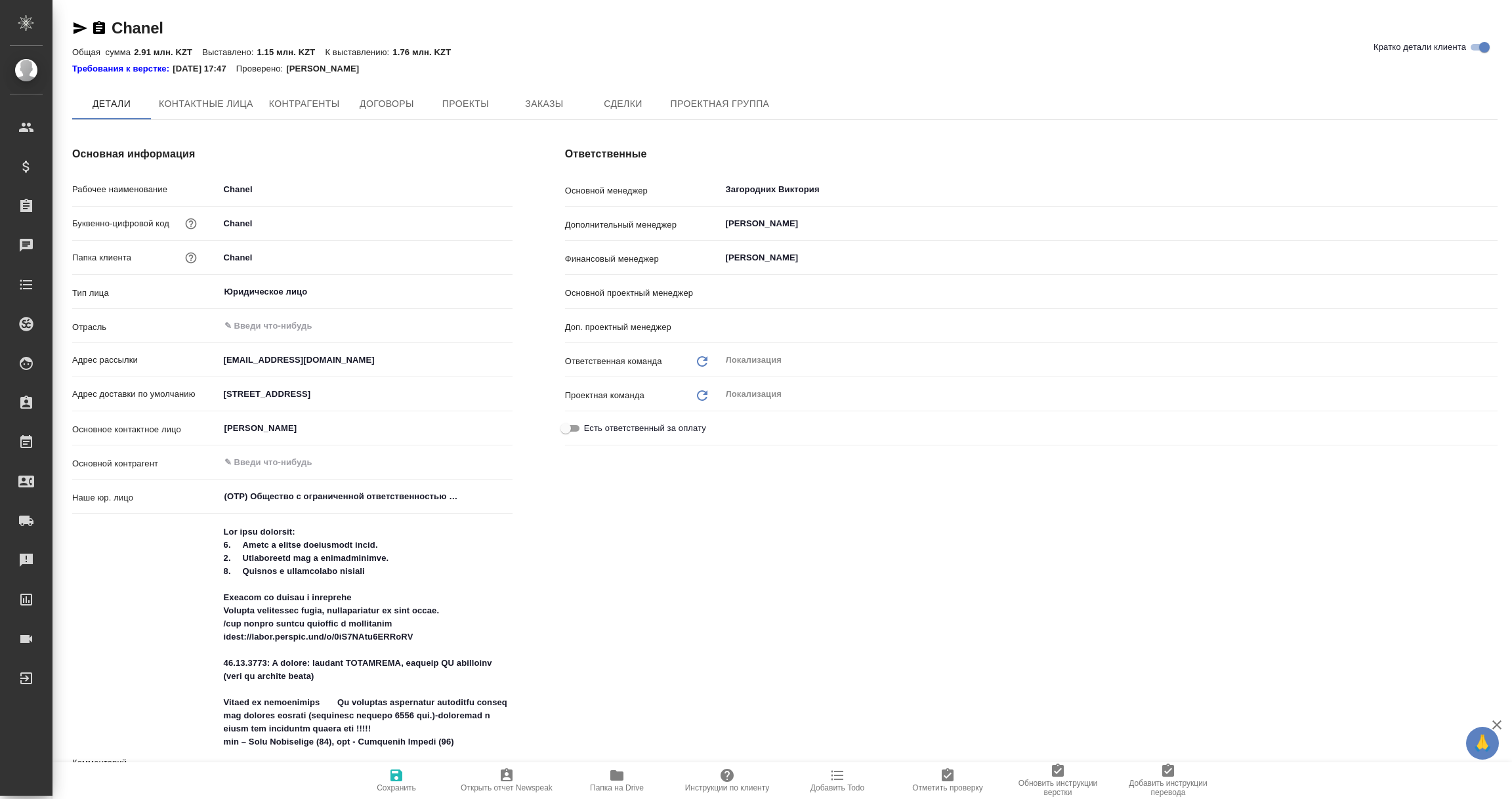
type input "[PERSON_NAME]"
type textarea "x"
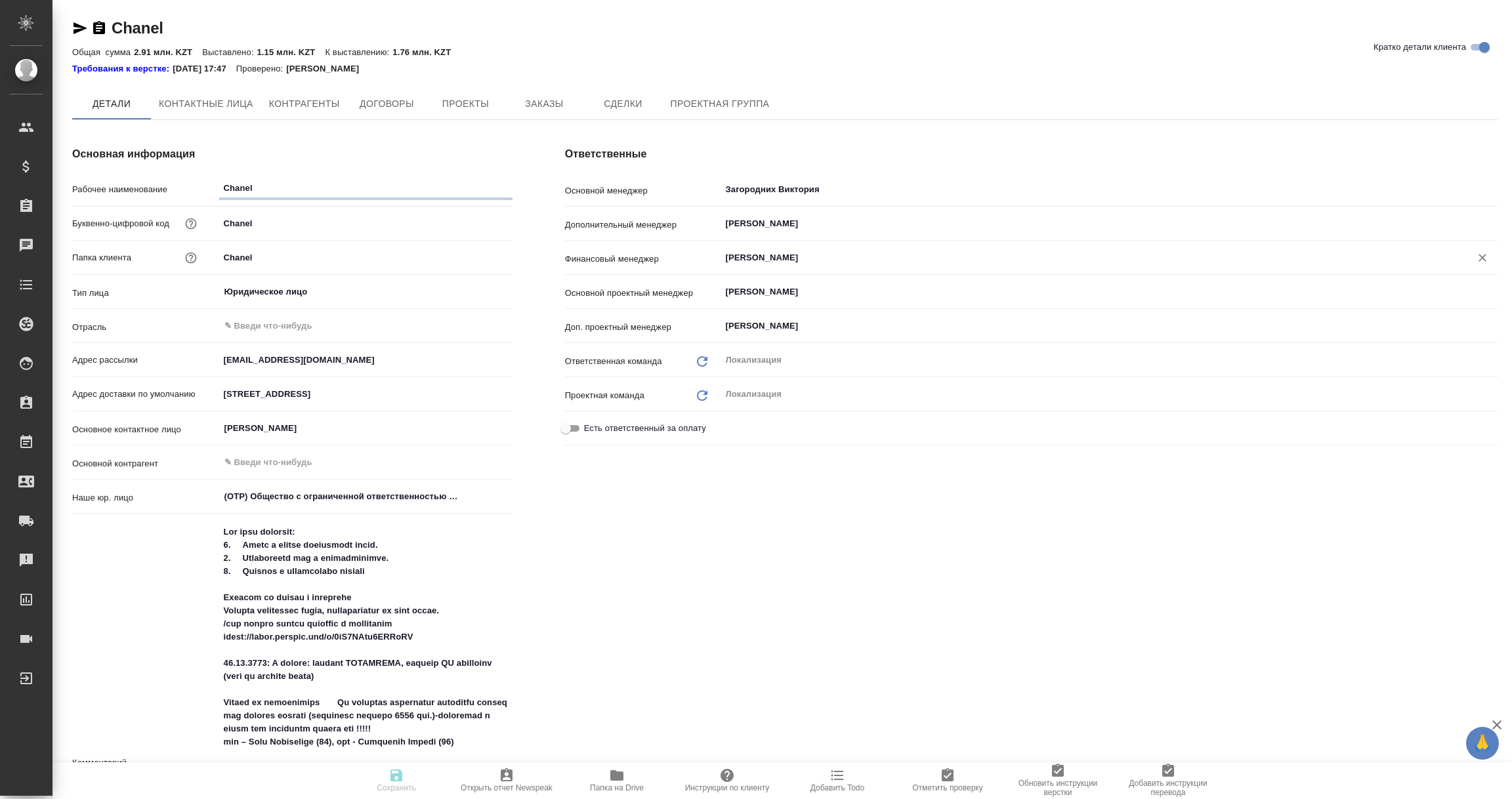
type textarea "x"
click at [758, 254] on input "Воробьёва Екатерина" at bounding box center [1087, 258] width 725 height 16
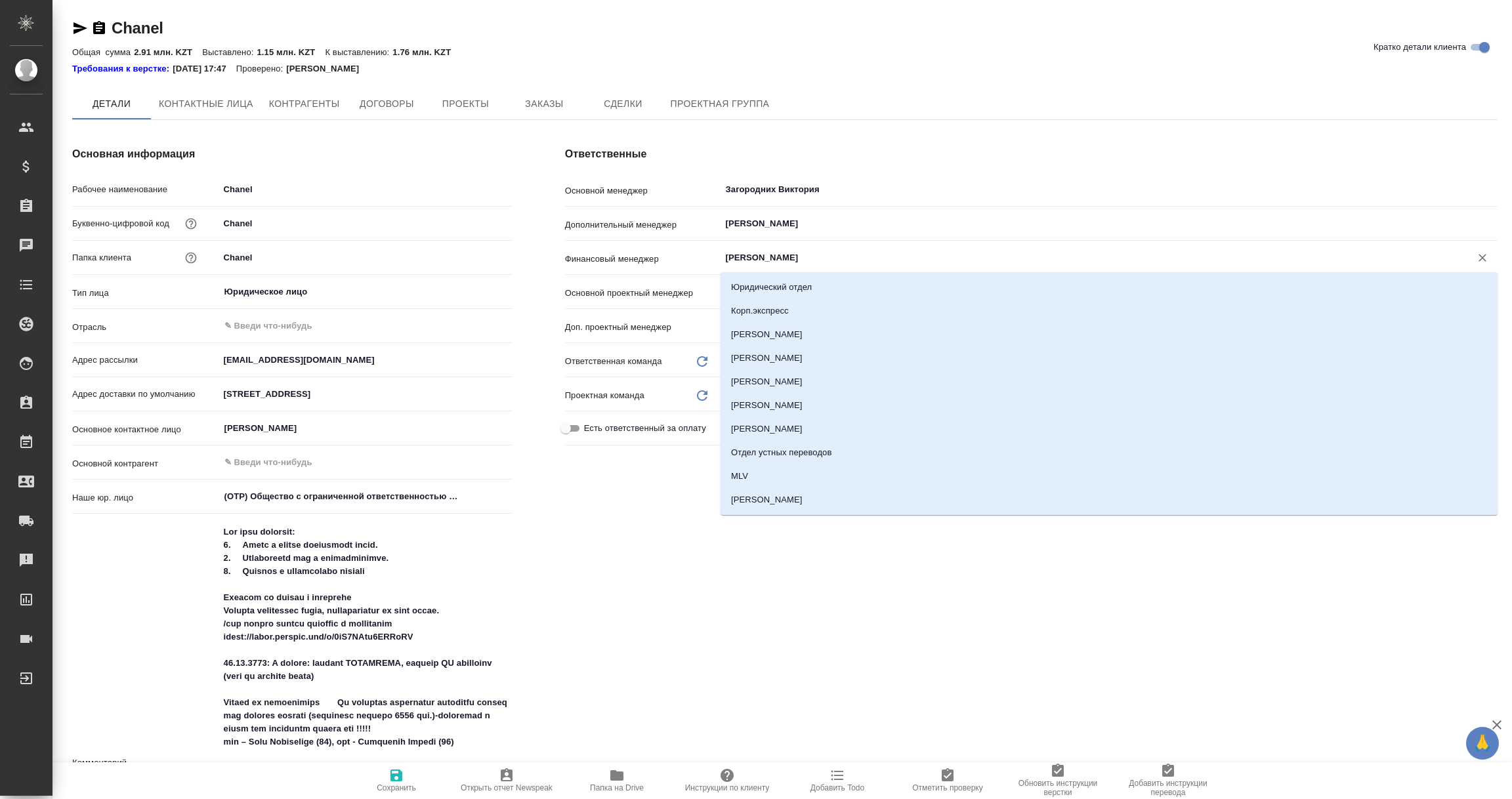
type textarea "x"
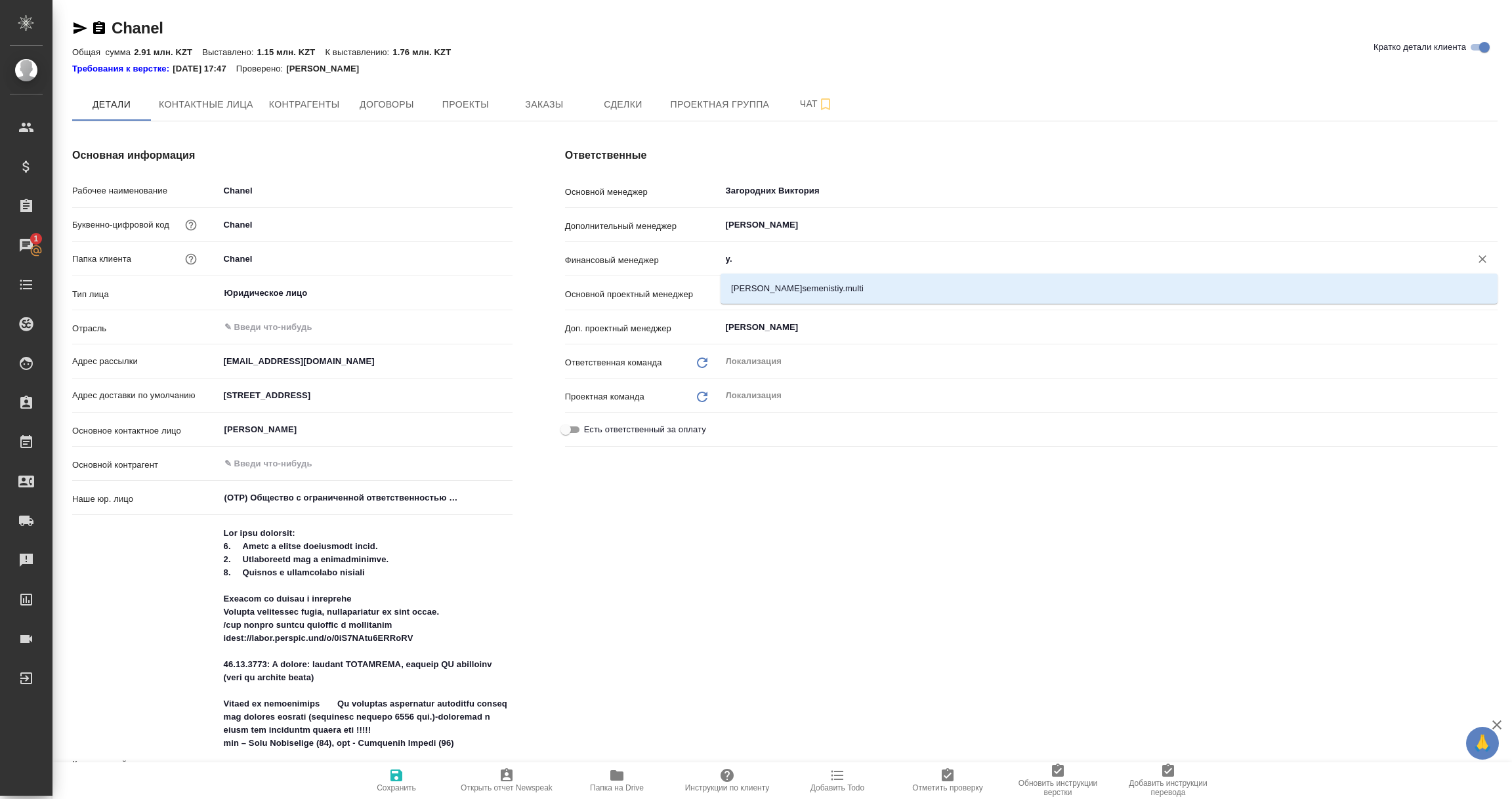
type input "y"
type textarea "x"
type input "нюч"
click at [769, 292] on li "Нючева Светлана" at bounding box center [1109, 289] width 777 height 24
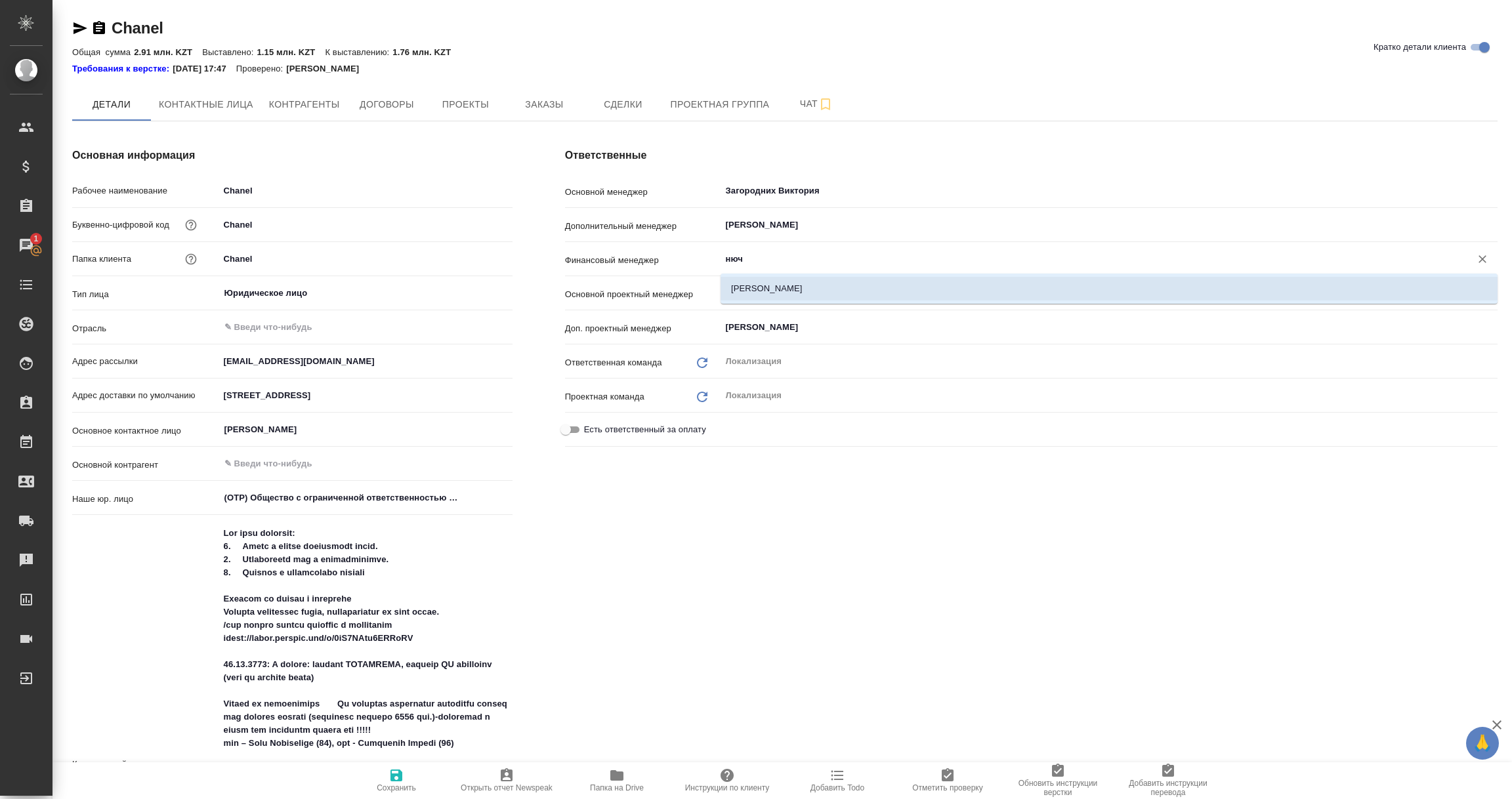
type textarea "x"
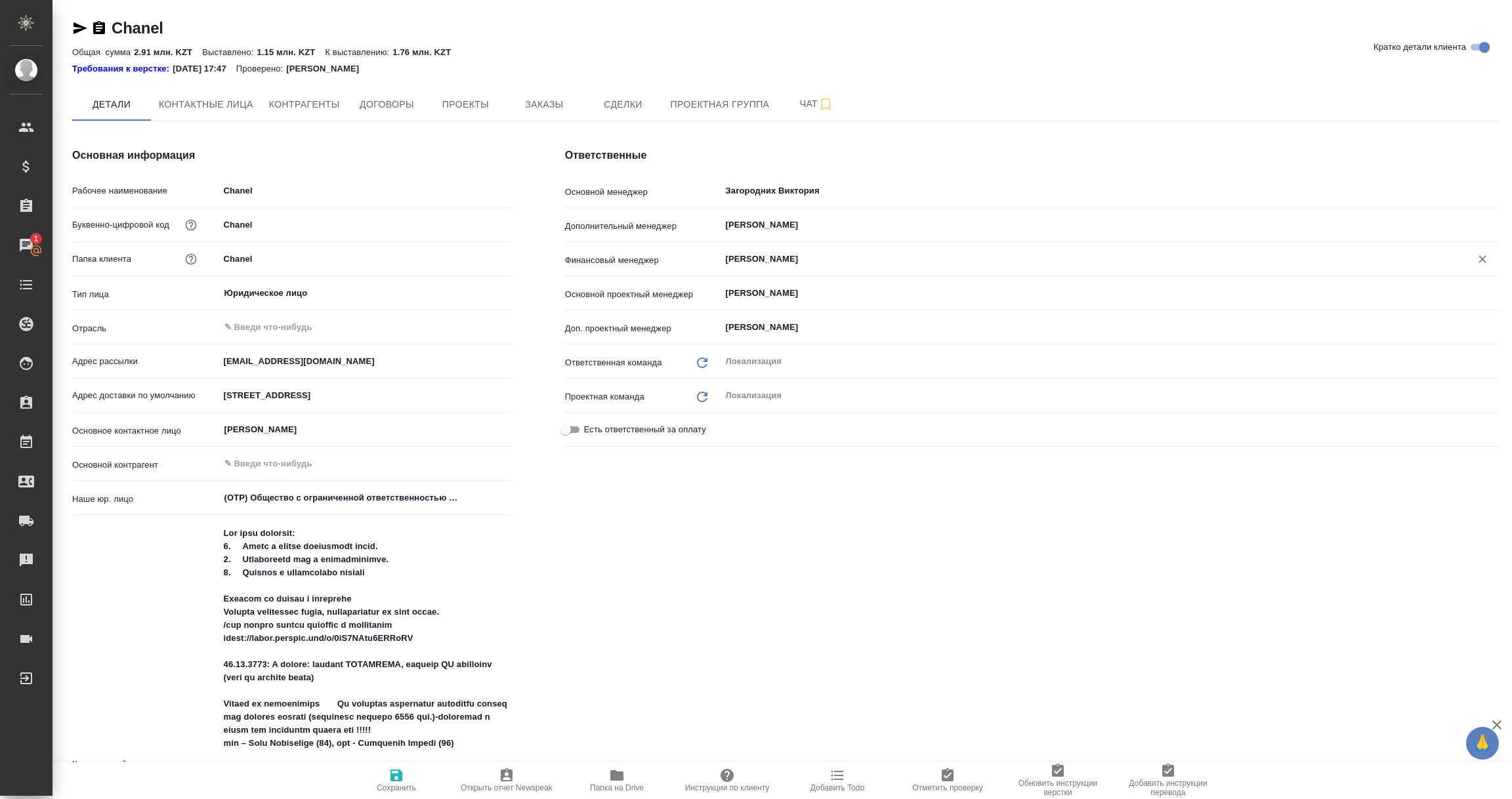
type input "Нючева Светлана"
click at [388, 779] on icon "button" at bounding box center [396, 775] width 16 height 16
type textarea "x"
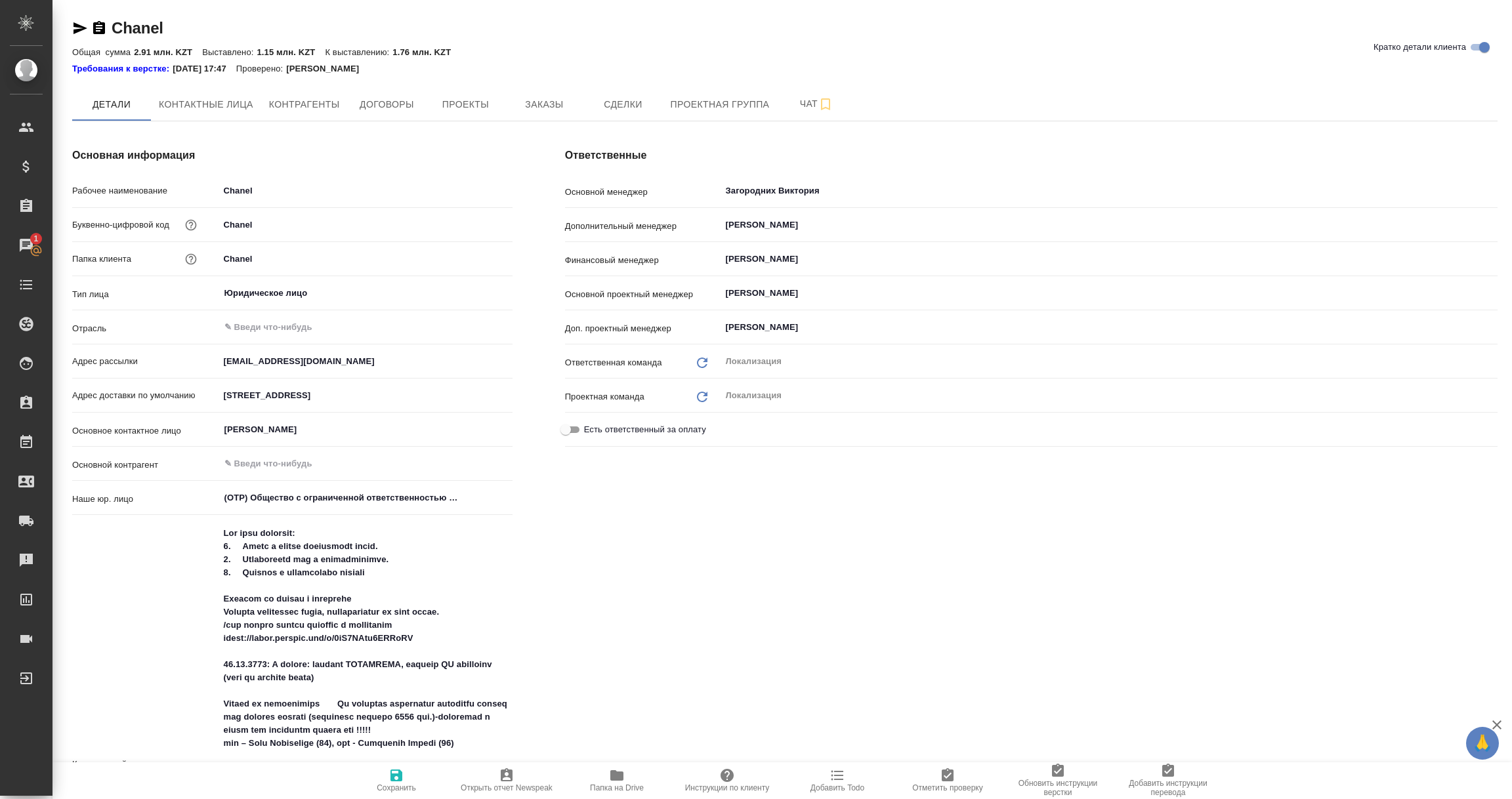
type textarea "x"
